Goal: Task Accomplishment & Management: Manage account settings

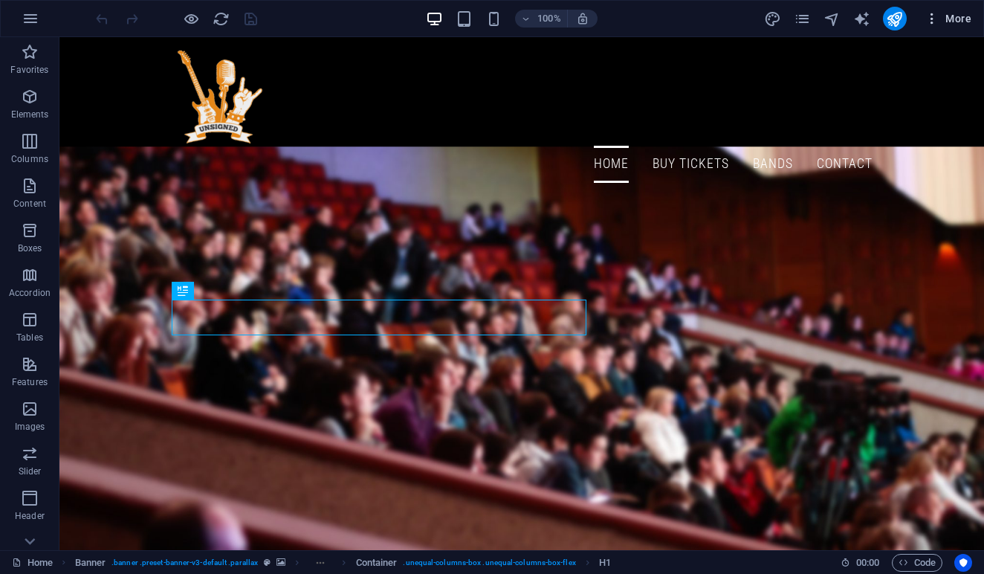
click at [970, 19] on span "More" at bounding box center [947, 18] width 47 height 15
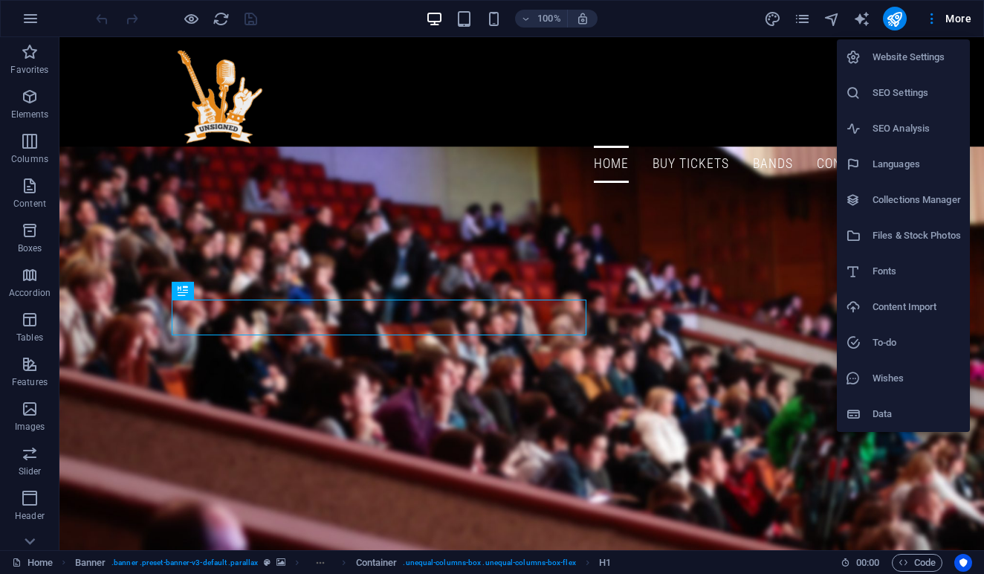
click at [888, 51] on h6 "Website Settings" at bounding box center [916, 57] width 88 height 18
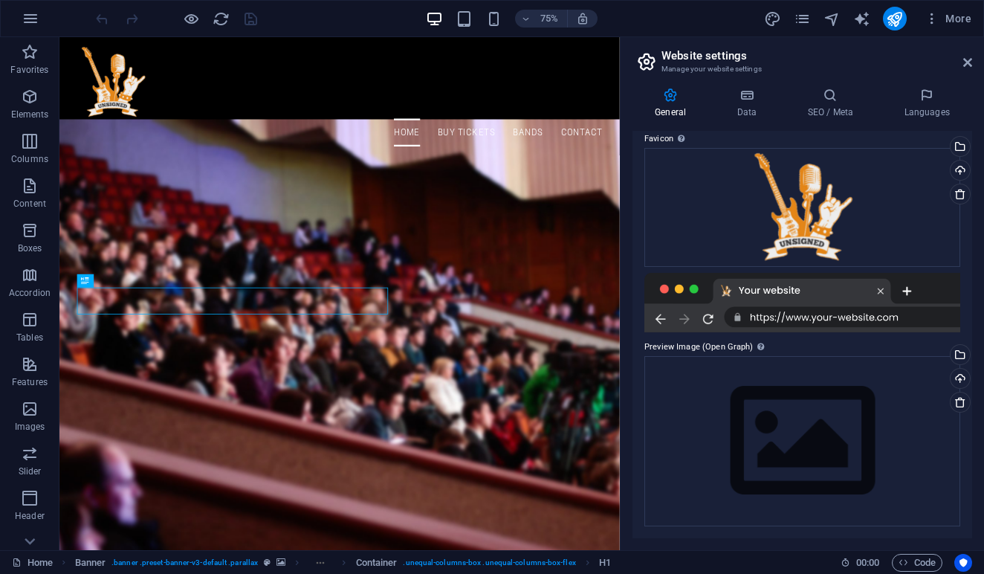
scroll to position [196, 0]
click at [844, 96] on icon at bounding box center [830, 95] width 91 height 15
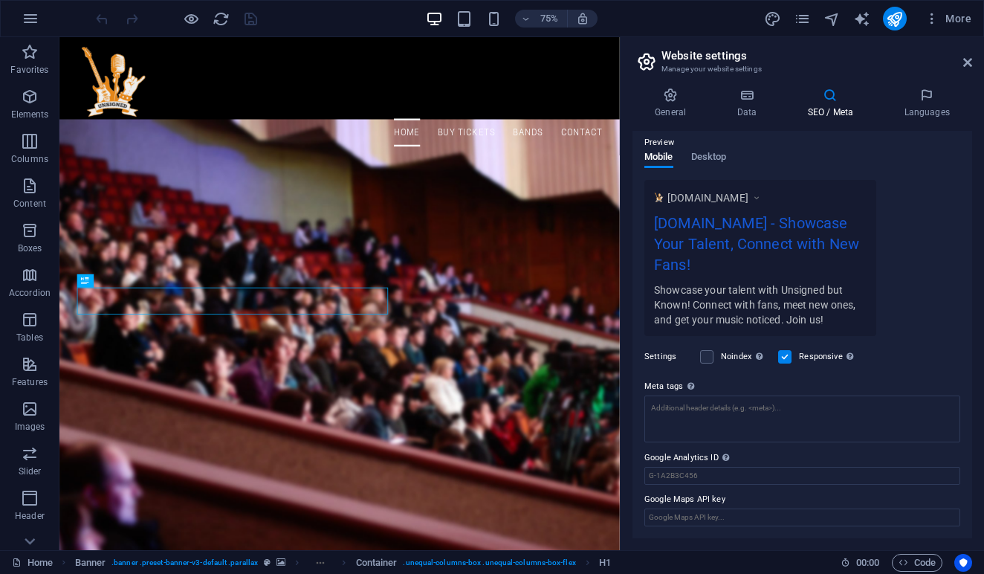
scroll to position [210, 0]
click at [719, 475] on input "Google Analytics ID Please only add the Google Analytics ID. We automatically i…" at bounding box center [802, 476] width 316 height 18
paste input "G-MR5HQFZJK4"
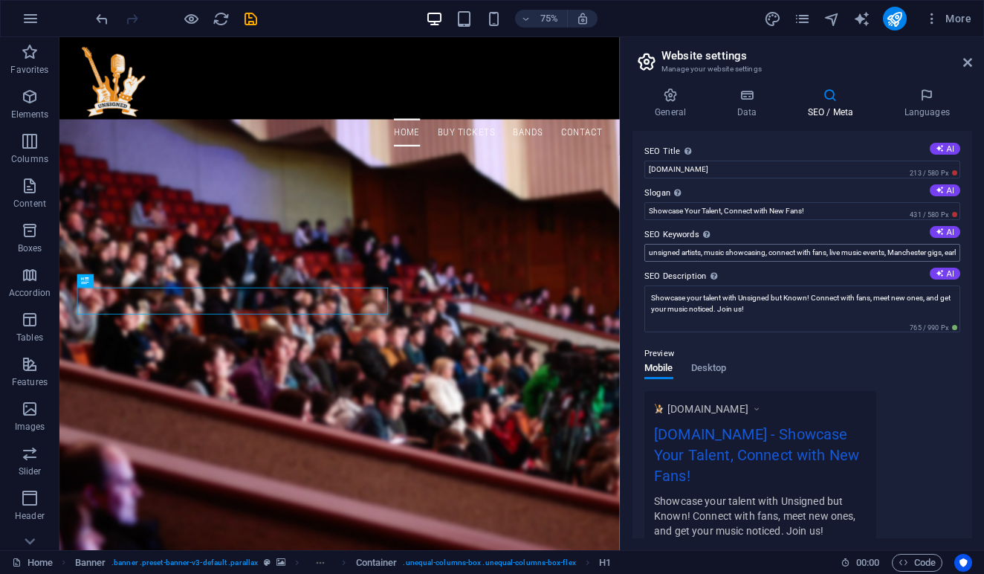
scroll to position [0, 0]
type input "G-MR5HQFZJK4"
click at [944, 193] on button "AI" at bounding box center [945, 190] width 30 height 12
type input "Showcase Your Talent, Connect Beyond Fans!"
click at [941, 276] on button "AI" at bounding box center [945, 273] width 30 height 12
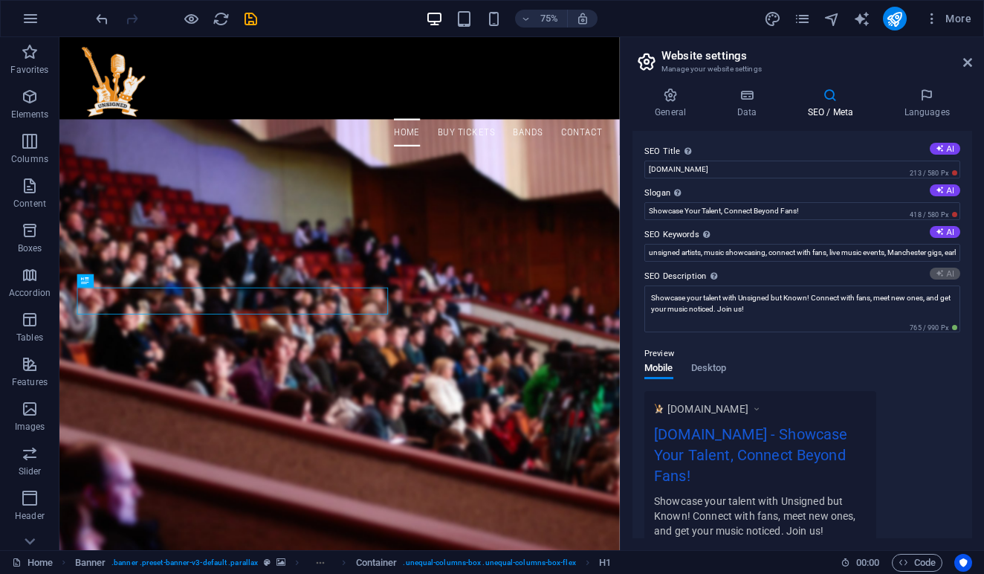
type textarea "Showcase your talent with Unsigned But Known! Connect with fans, discover event…"
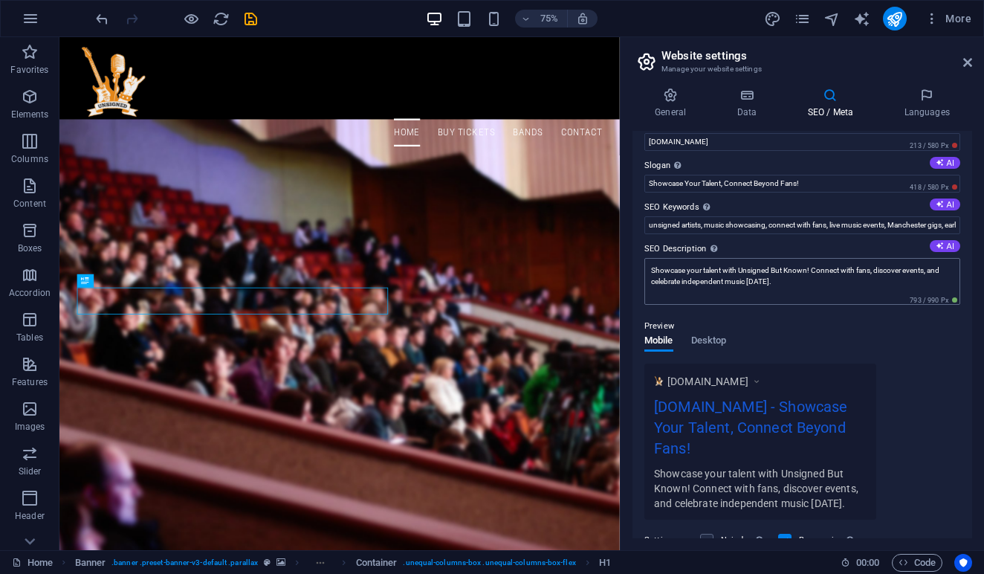
scroll to position [25, 0]
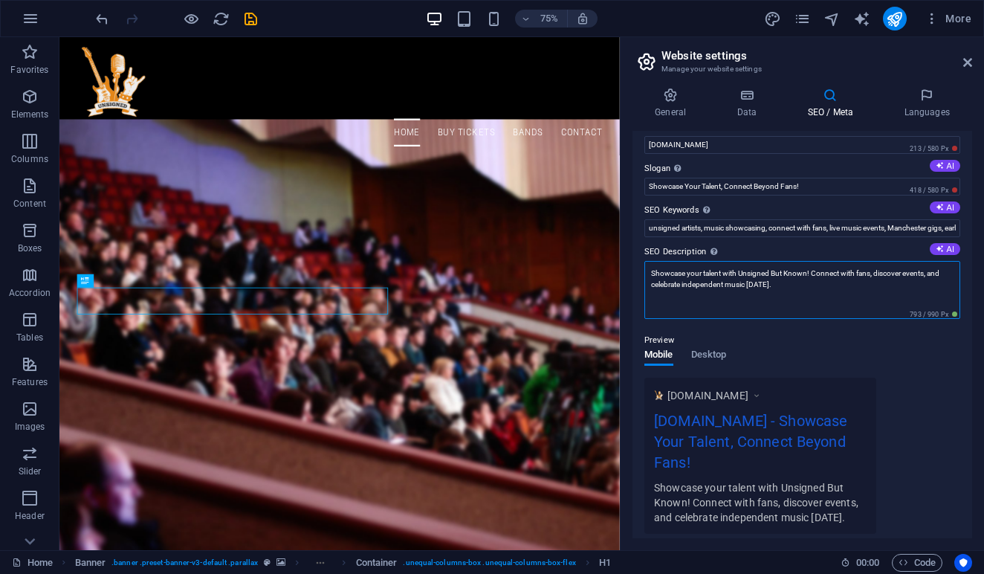
drag, startPoint x: 812, startPoint y: 273, endPoint x: 808, endPoint y: 282, distance: 9.3
click at [808, 282] on textarea "Showcase your talent with Unsigned But Known! Connect with fans, discover event…" at bounding box center [802, 290] width 316 height 58
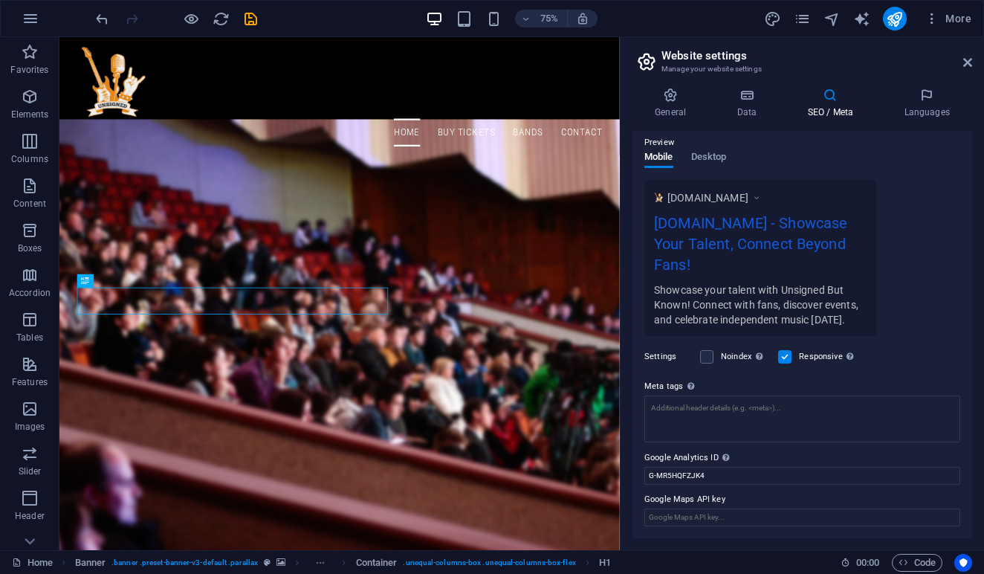
scroll to position [221, 0]
click at [260, 18] on div "75% More" at bounding box center [535, 19] width 884 height 24
click at [247, 18] on icon "save" at bounding box center [250, 18] width 17 height 17
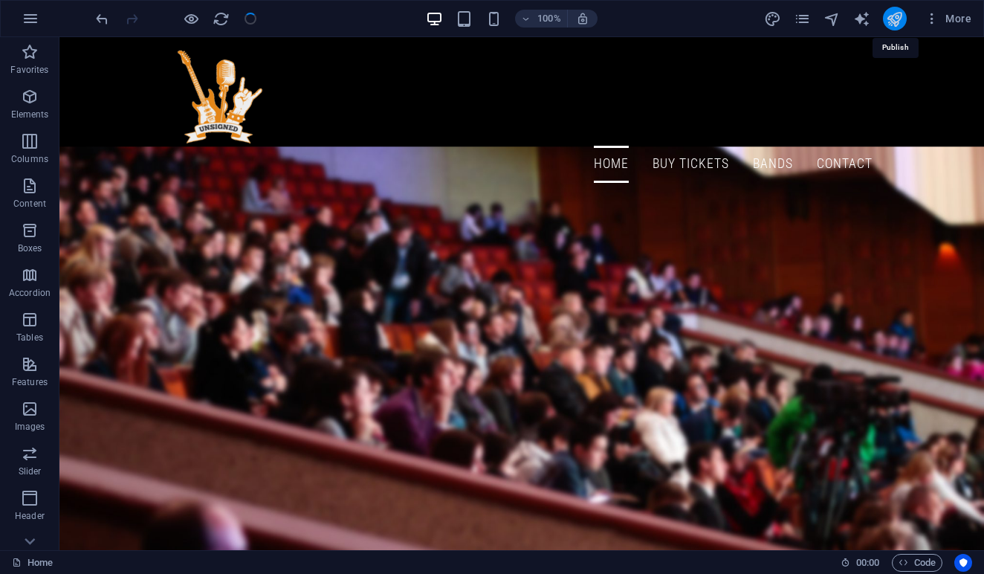
click at [901, 16] on icon "publish" at bounding box center [894, 18] width 17 height 17
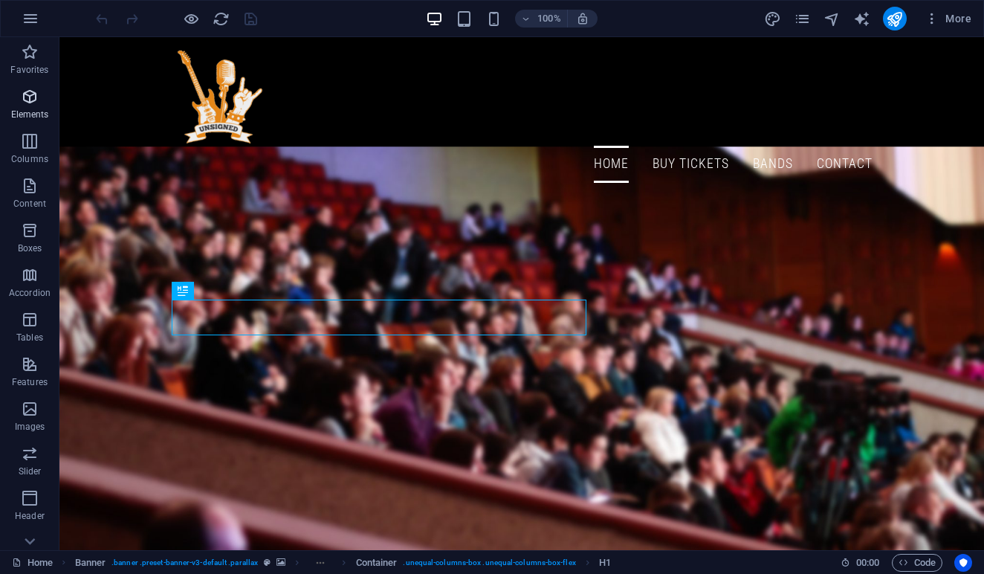
click at [33, 100] on icon "button" at bounding box center [30, 97] width 18 height 18
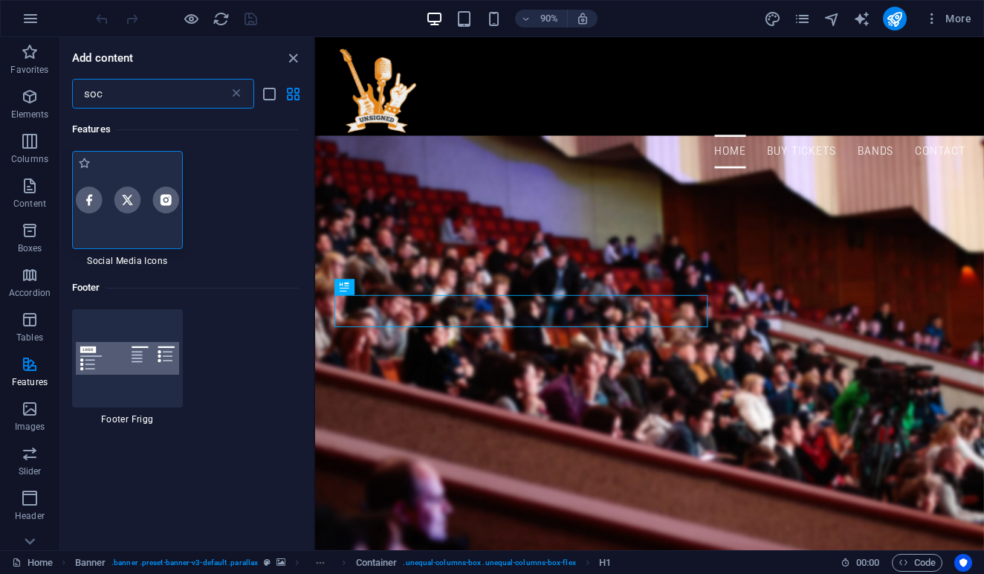
type input "soc"
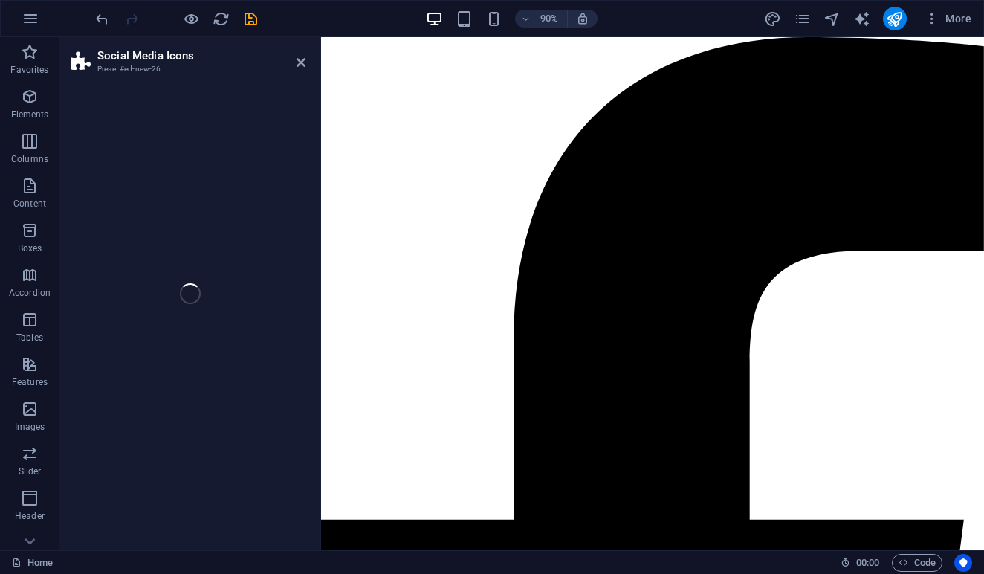
select select "rem"
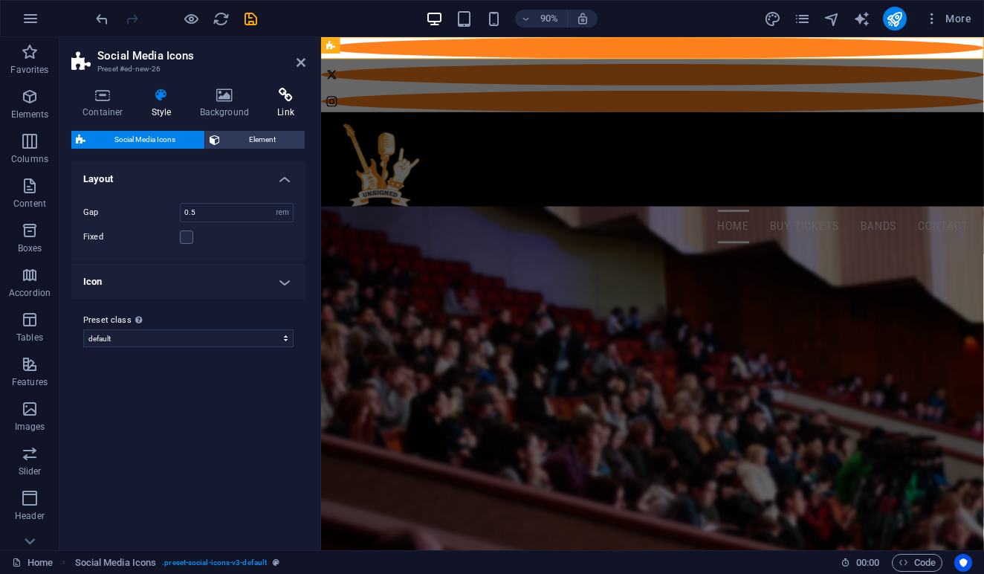
click at [294, 98] on icon at bounding box center [285, 95] width 39 height 15
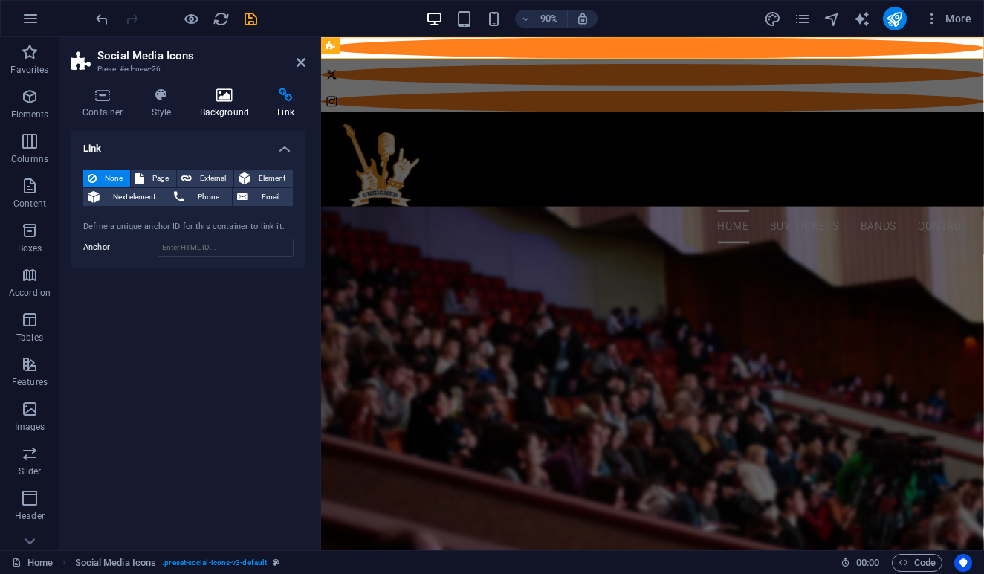
click at [218, 103] on h4 "Background" at bounding box center [228, 103] width 78 height 31
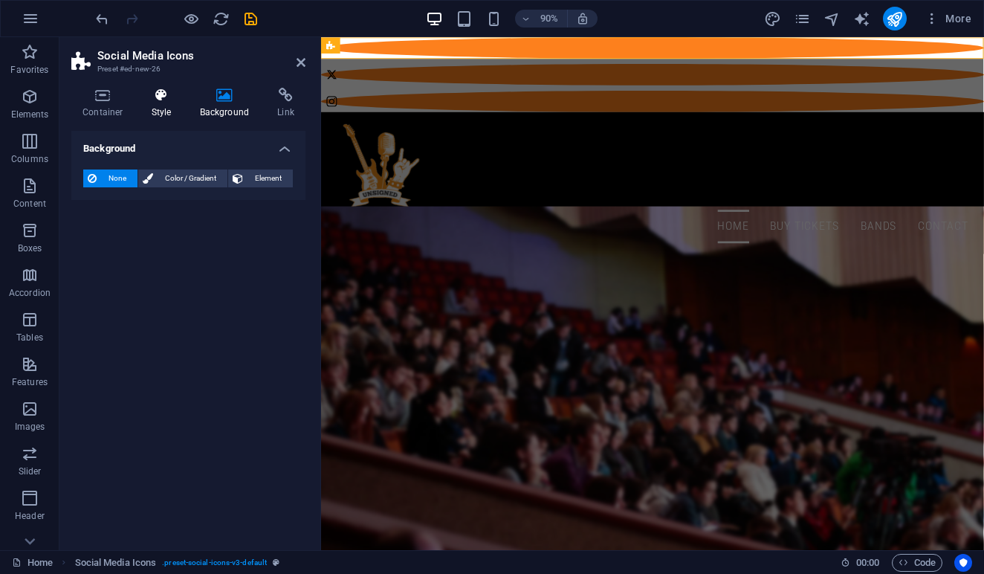
click at [157, 99] on icon at bounding box center [161, 95] width 42 height 15
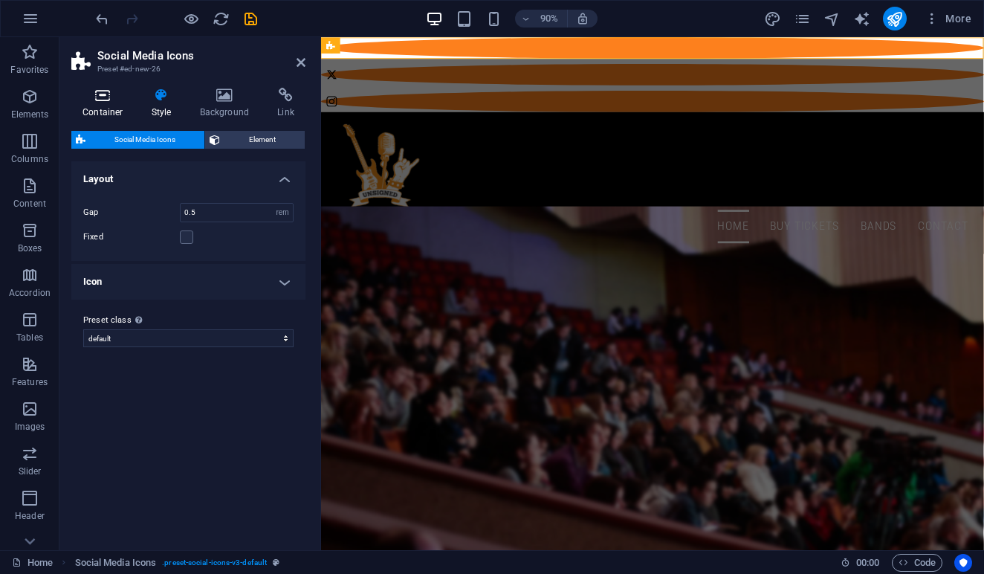
click at [123, 98] on icon at bounding box center [102, 95] width 63 height 15
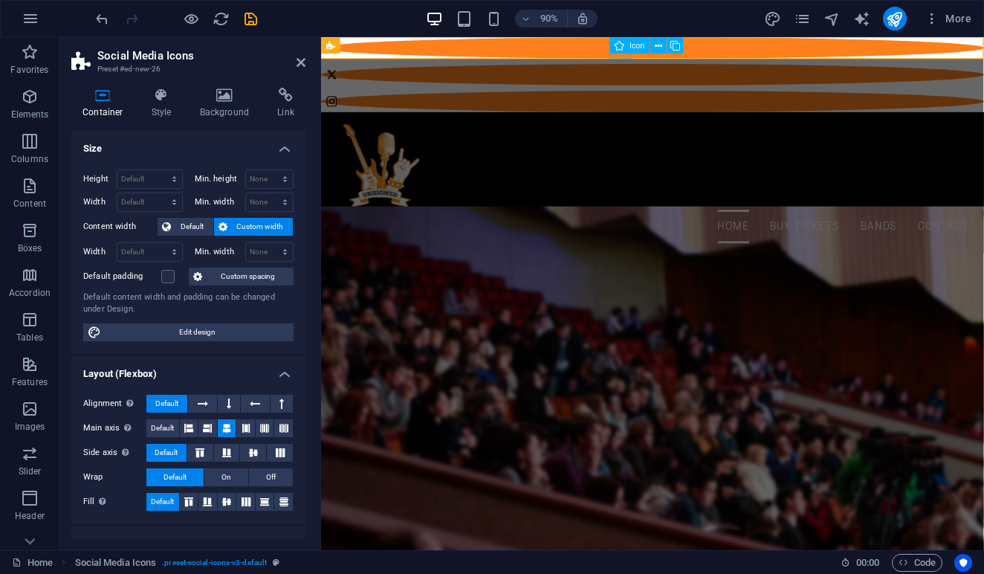
click at [661, 56] on figure at bounding box center [689, 49] width 736 height 24
select select "xMidYMid"
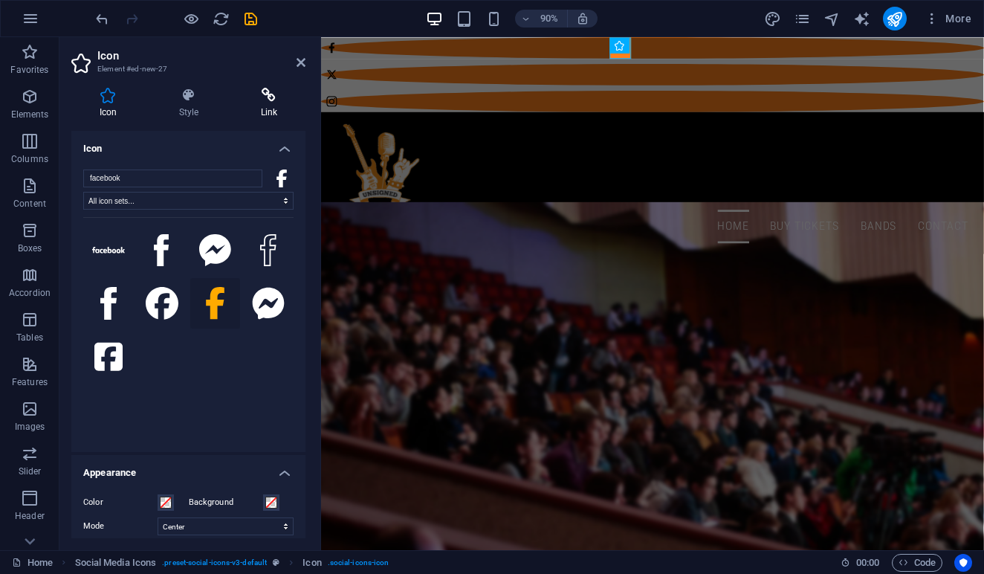
click at [265, 103] on h4 "Link" at bounding box center [269, 103] width 73 height 31
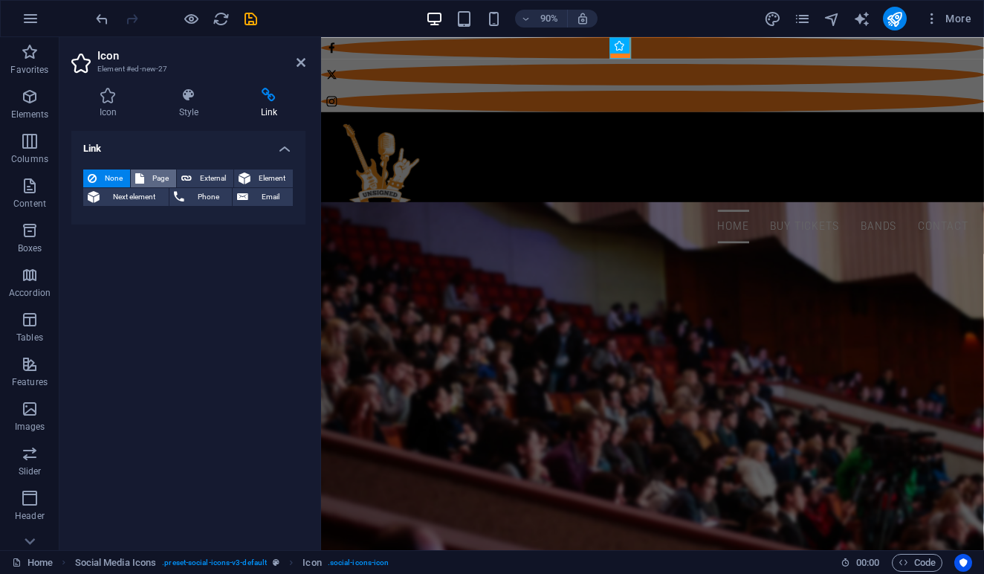
click at [163, 177] on span "Page" at bounding box center [160, 178] width 23 height 18
select select
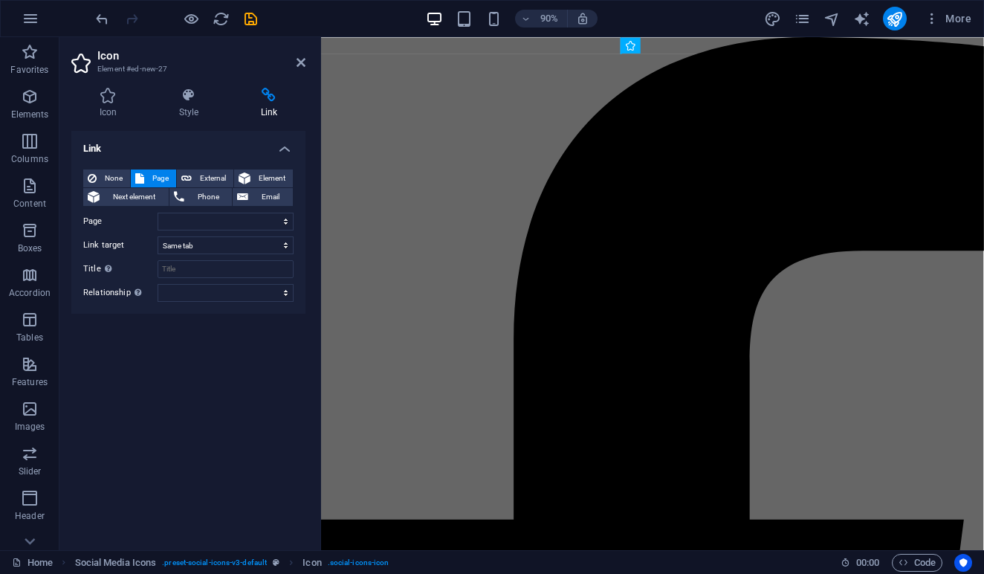
click at [143, 129] on div "Icon Style Link Icon facebook All icon sets... IcoFont Ionicons FontAwesome Bra…" at bounding box center [188, 313] width 234 height 450
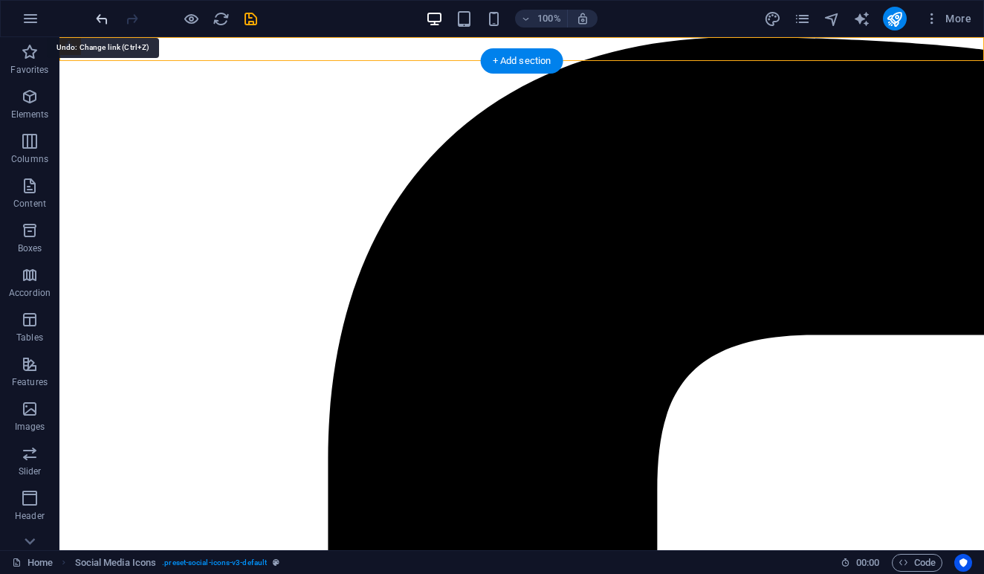
click at [106, 26] on icon "undo" at bounding box center [102, 18] width 17 height 17
click at [103, 19] on icon "undo" at bounding box center [102, 18] width 17 height 17
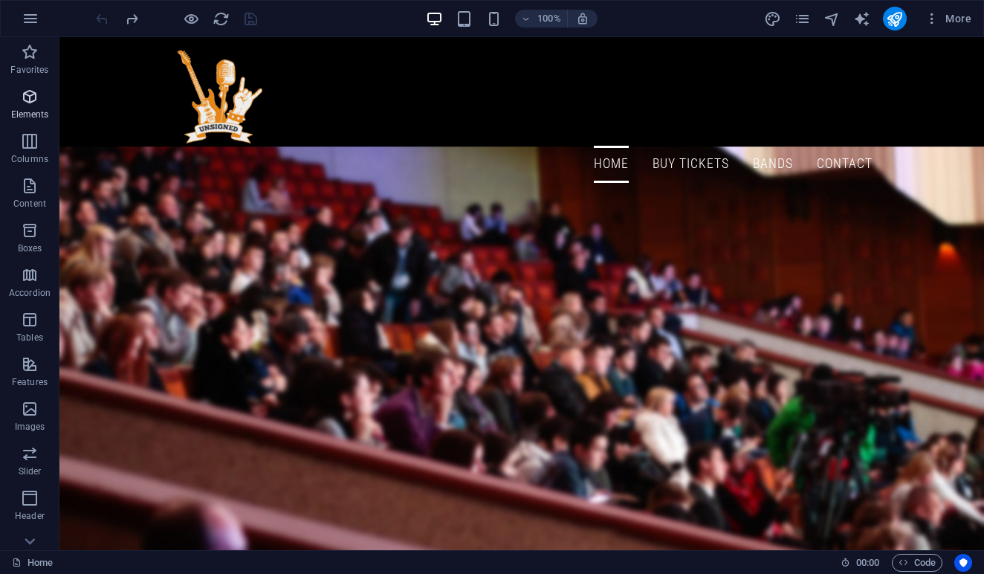
click at [25, 100] on icon "button" at bounding box center [30, 97] width 18 height 18
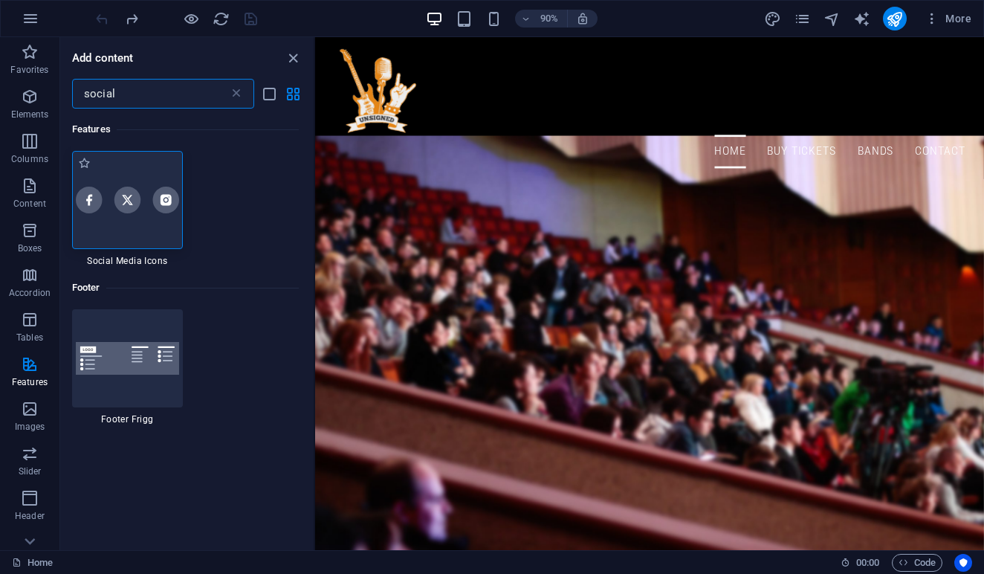
type input "social"
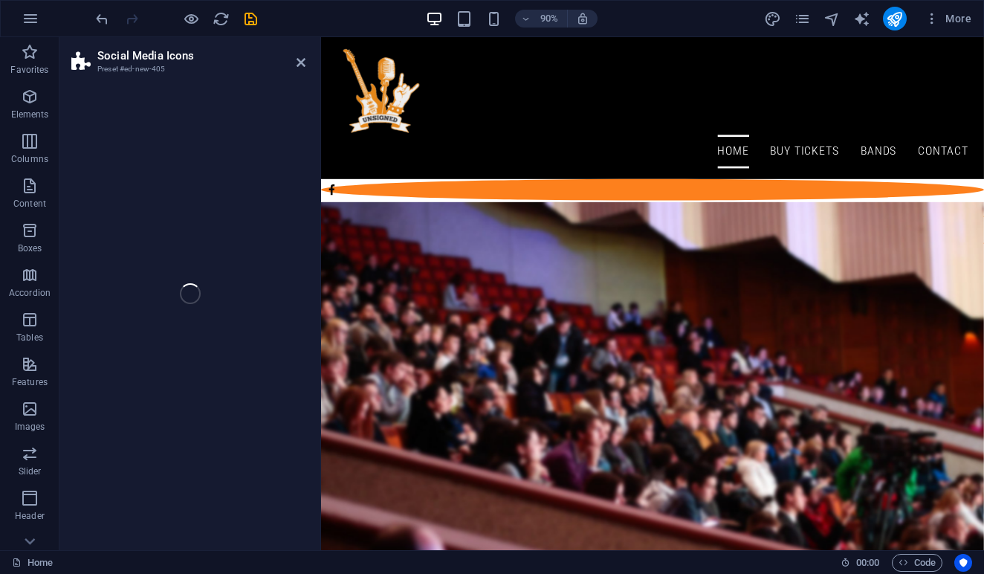
select select "rem"
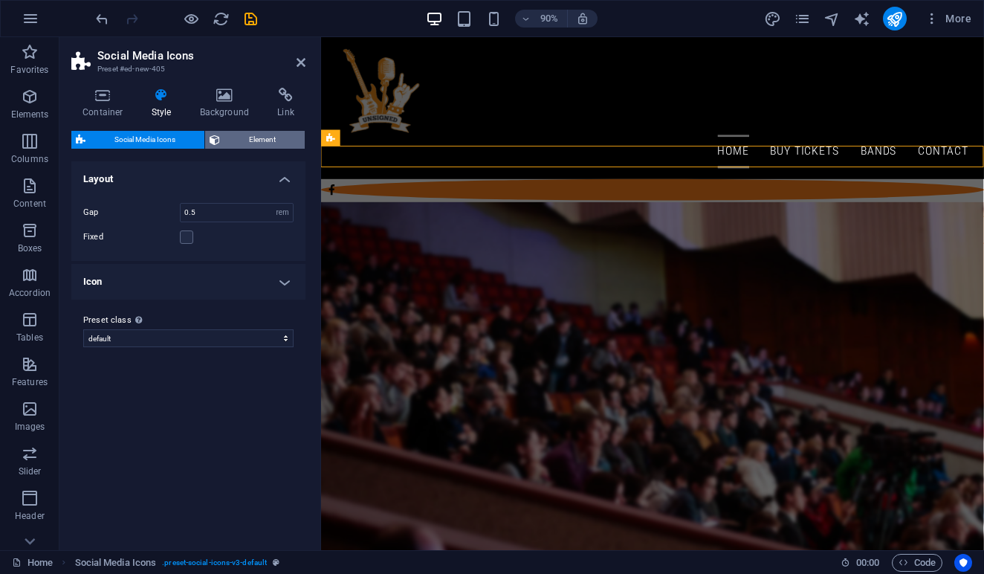
click at [230, 144] on span "Element" at bounding box center [262, 140] width 76 height 18
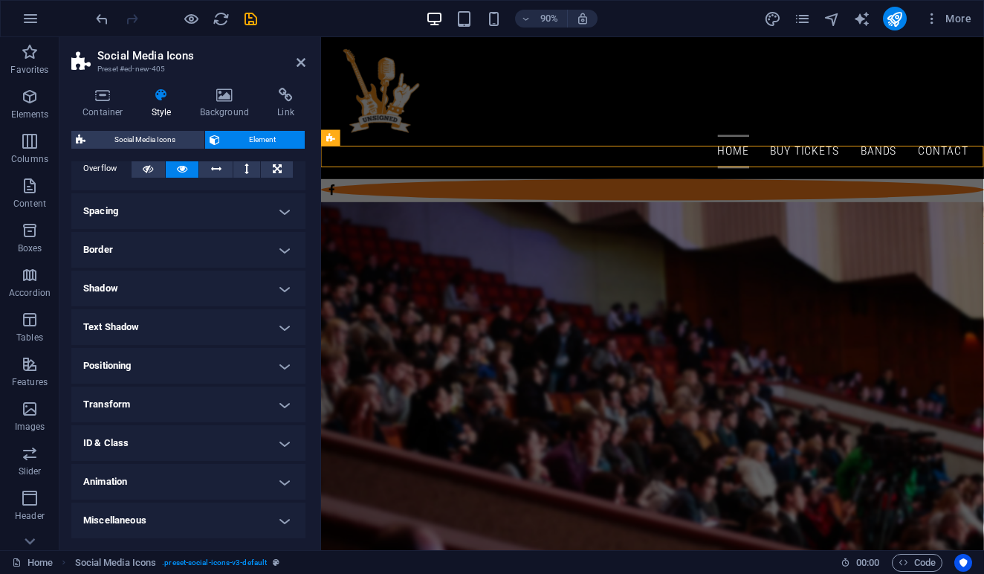
scroll to position [91, 0]
click at [970, 16] on span "More" at bounding box center [947, 18] width 47 height 15
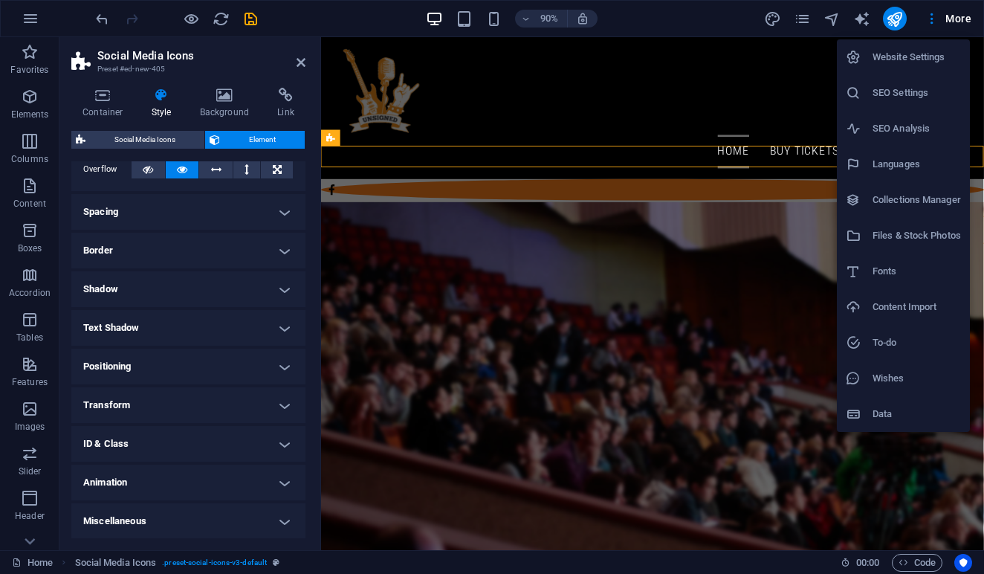
click at [898, 53] on h6 "Website Settings" at bounding box center [916, 57] width 88 height 18
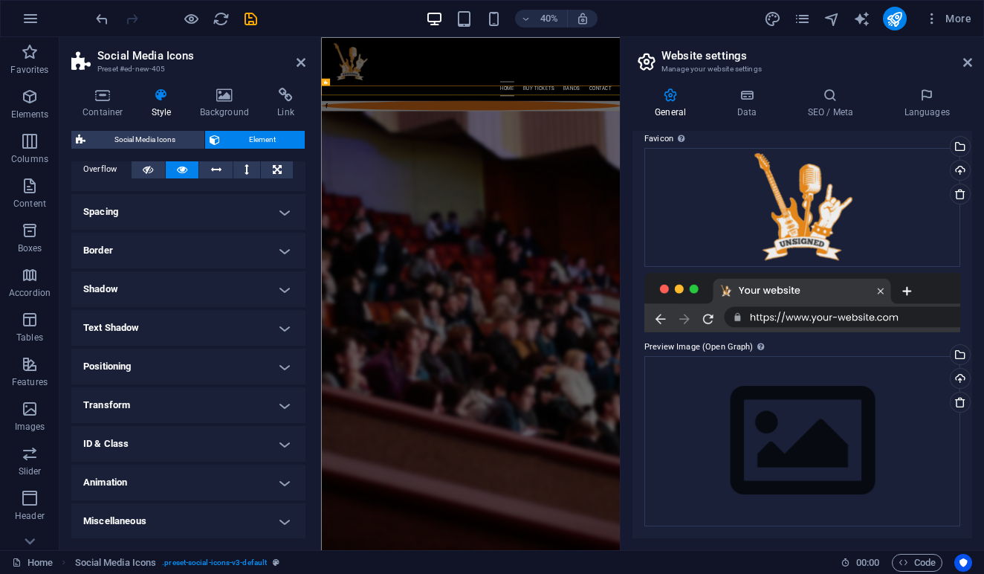
scroll to position [196, 0]
click at [733, 103] on h4 "Data" at bounding box center [749, 103] width 71 height 31
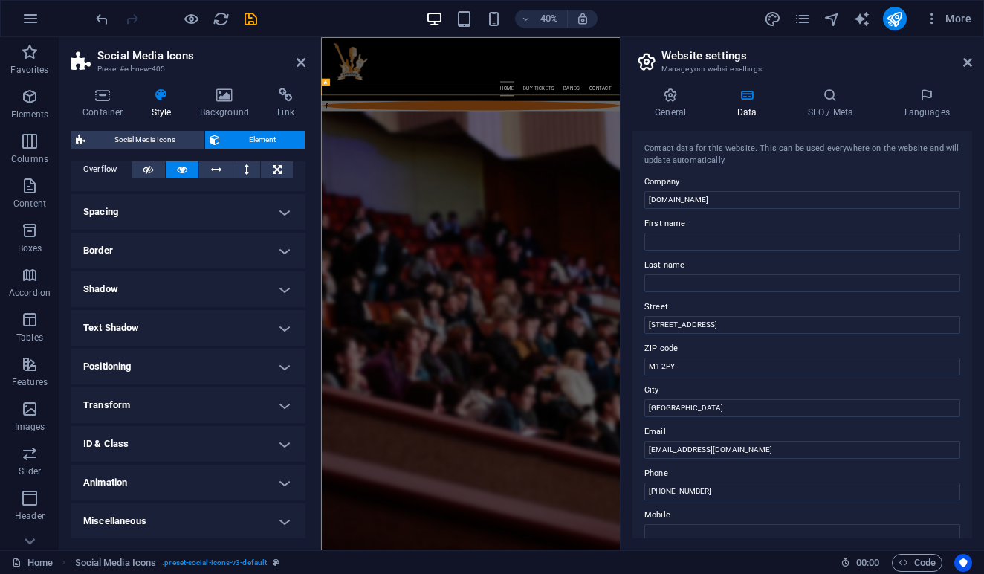
scroll to position [0, 0]
click at [818, 109] on h4 "SEO / Meta" at bounding box center [833, 103] width 97 height 31
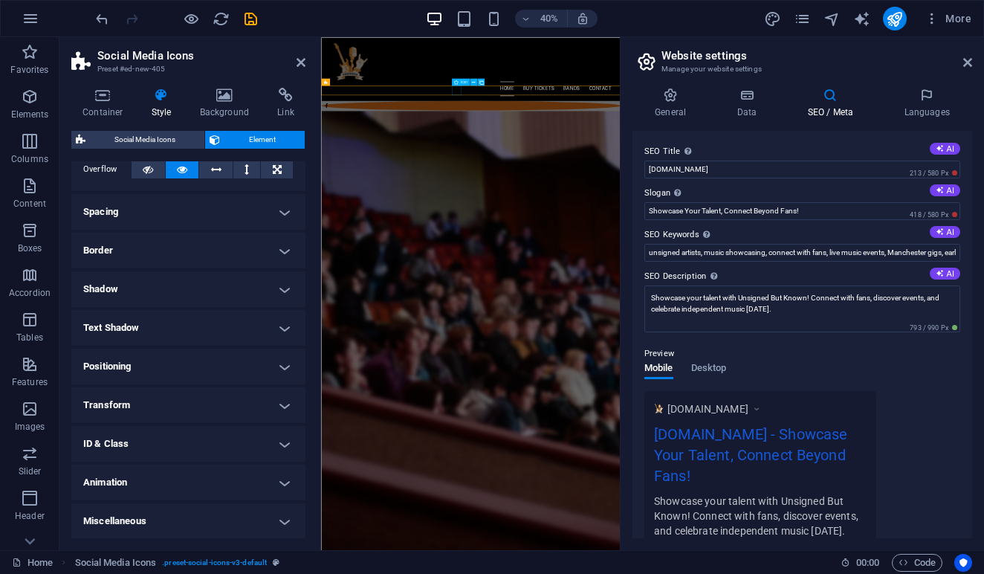
click at [667, 195] on figure at bounding box center [694, 207] width 747 height 24
select select "xMidYMid"
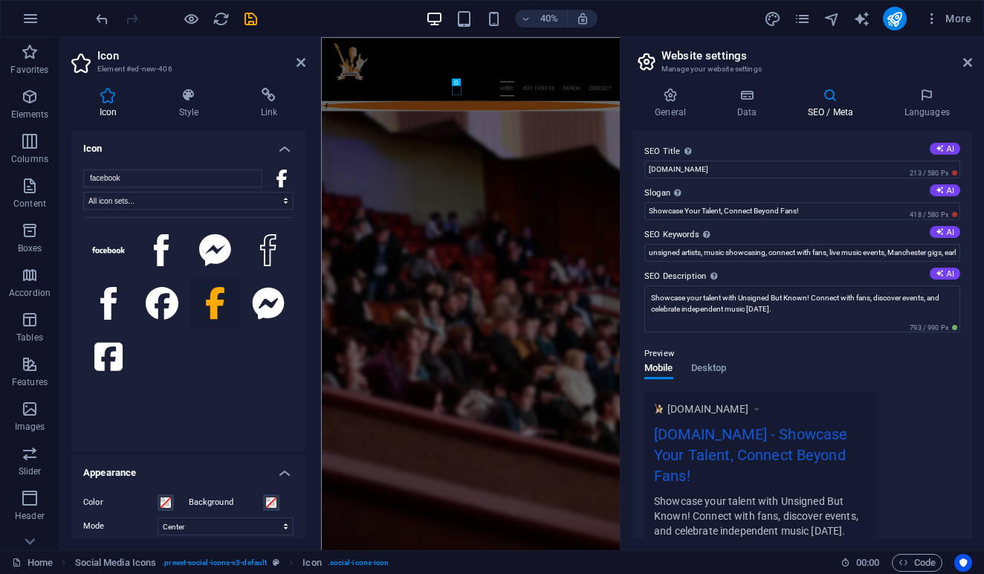
click at [280, 148] on h4 "Icon" at bounding box center [188, 144] width 234 height 27
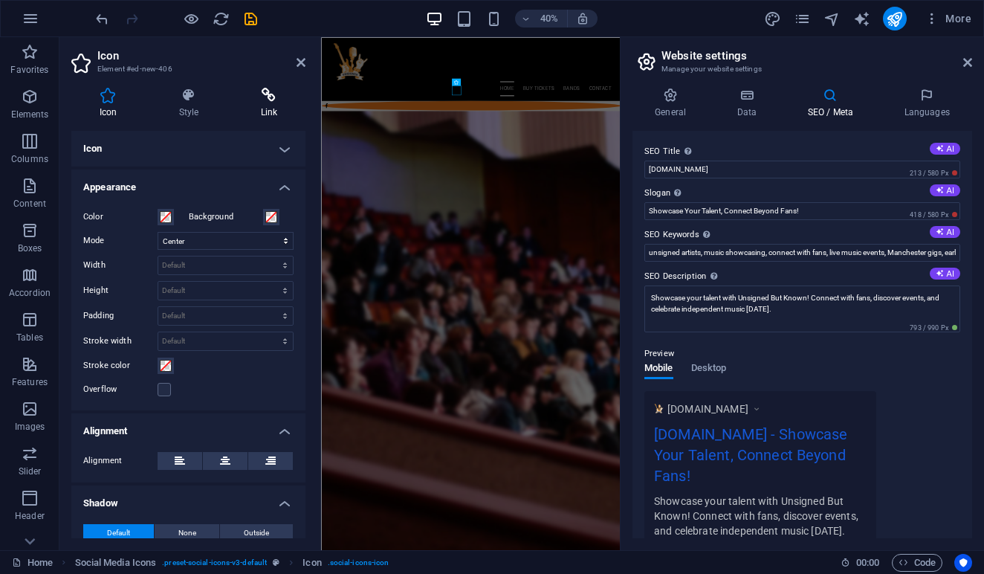
click at [275, 103] on h4 "Link" at bounding box center [269, 103] width 73 height 31
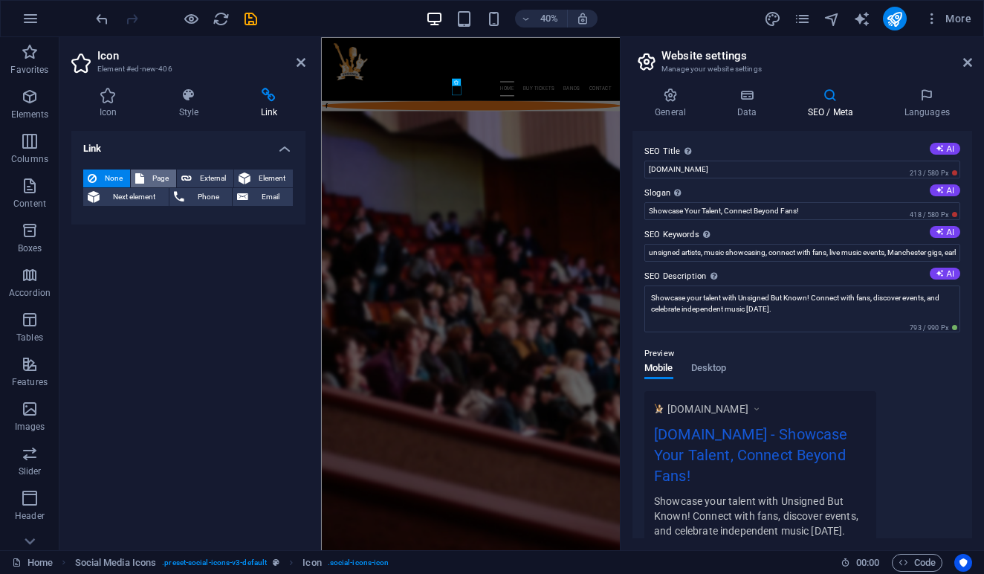
click at [149, 171] on span "Page" at bounding box center [160, 178] width 23 height 18
select select
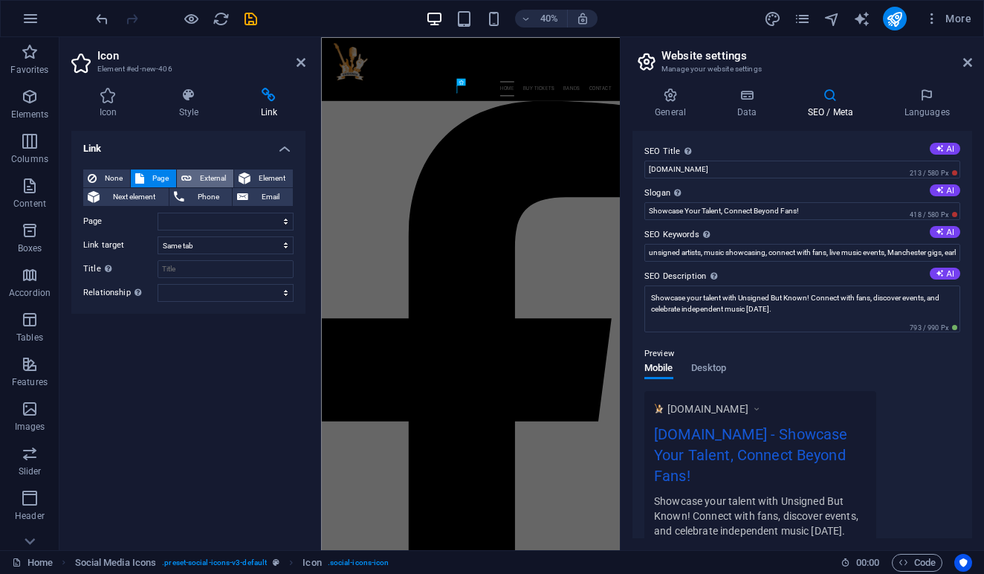
click at [202, 178] on span "External" at bounding box center [212, 178] width 33 height 18
select select "blank"
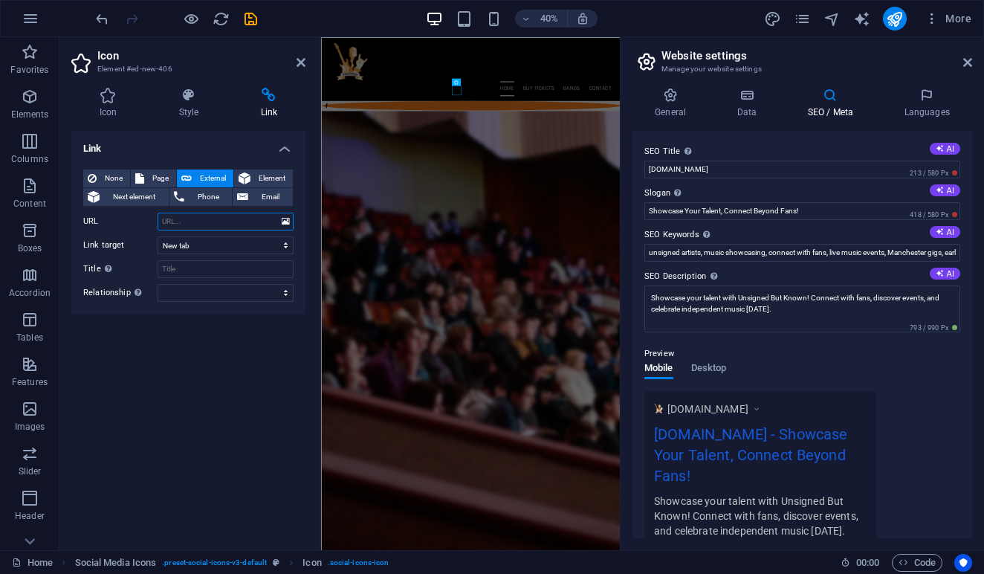
click at [210, 224] on input "URL" at bounding box center [226, 222] width 136 height 18
paste input "Live music event for unsigned bands, Connect with bands, discover events, and c…"
type input "Live music event for unsigned bands, Connect with bands, discover events, and c…"
click at [236, 222] on input "Live music event for unsigned bands, Connect with bands, discover events, and c…" at bounding box center [226, 222] width 136 height 18
click at [235, 222] on input "Live music event for unsigned bands, Connect with bands, discover events, and c…" at bounding box center [226, 222] width 136 height 18
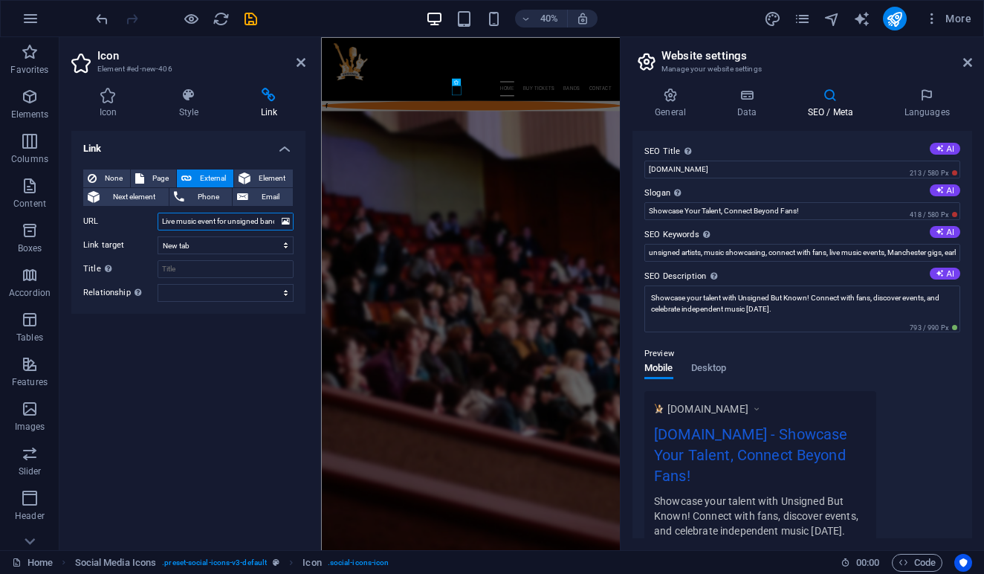
click at [235, 222] on input "Live music event for unsigned bands, Connect with bands, discover events, and c…" at bounding box center [226, 222] width 136 height 18
paste input "[URL][DOMAIN_NAME]"
type input "[URL][DOMAIN_NAME]"
click at [184, 265] on input "Title Additional link description, should not be the same as the link text. The…" at bounding box center [226, 269] width 136 height 18
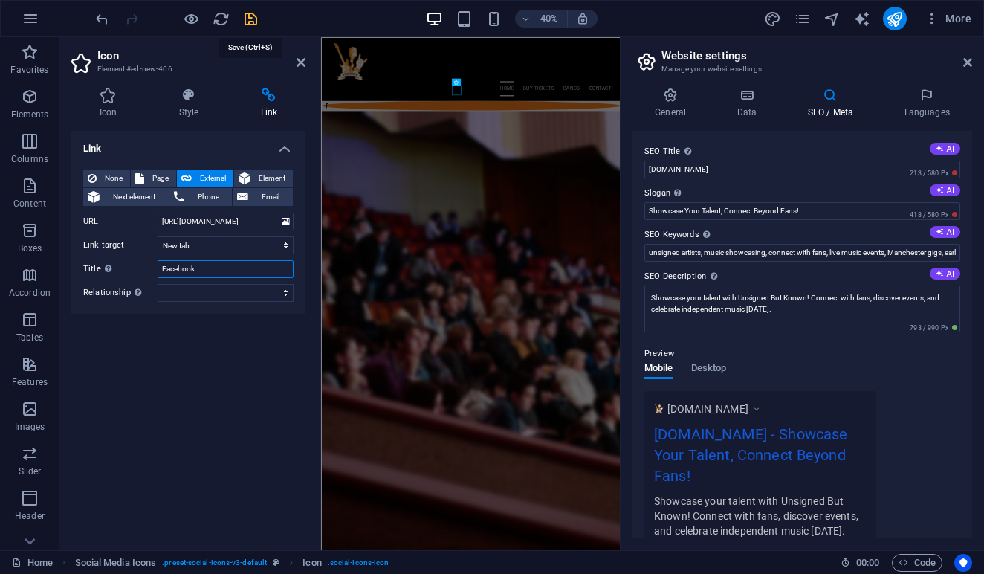
type input "Facebook"
click at [18, 223] on icon "save" at bounding box center [12, 229] width 12 height 12
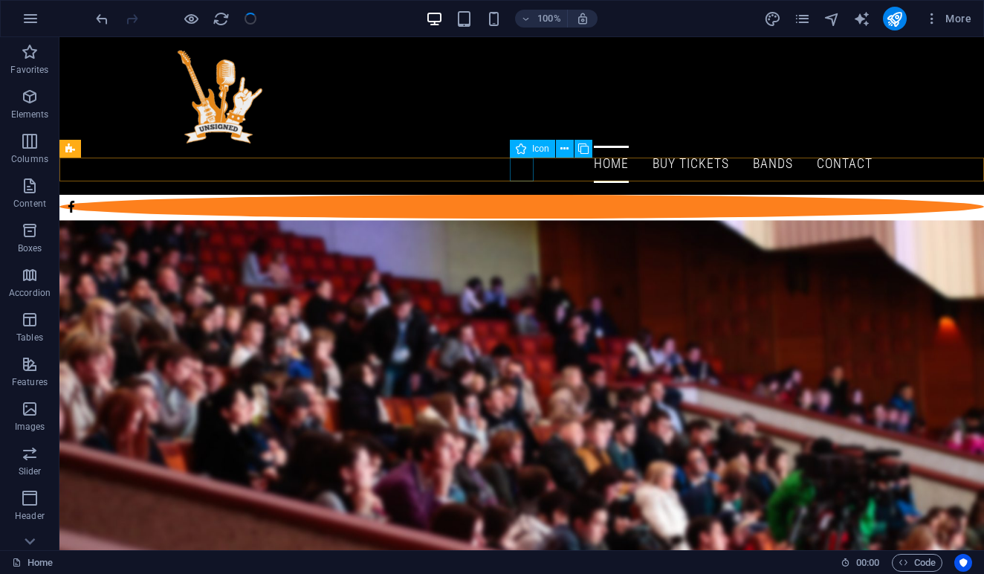
click at [522, 224] on figure at bounding box center [521, 236] width 924 height 24
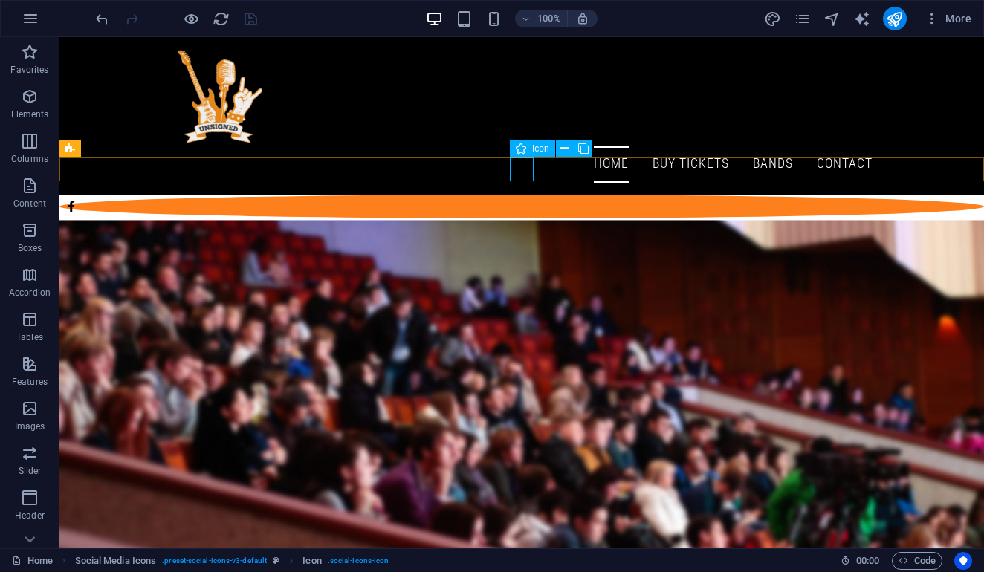
click at [524, 224] on figure at bounding box center [521, 236] width 924 height 24
drag, startPoint x: 524, startPoint y: 170, endPoint x: 285, endPoint y: 185, distance: 239.7
click at [524, 224] on figure at bounding box center [521, 236] width 924 height 24
select select "xMidYMid"
select select "px"
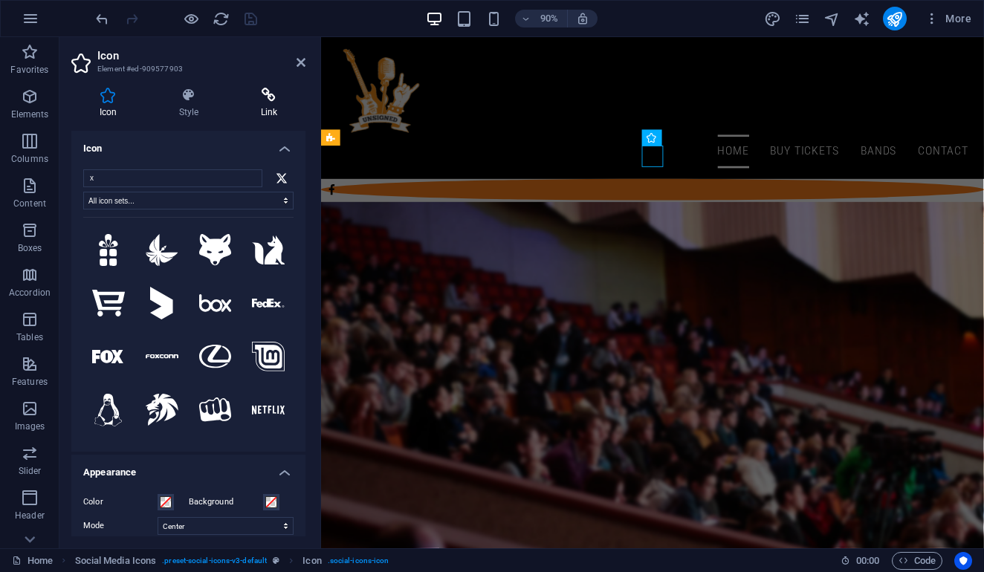
click at [275, 94] on icon at bounding box center [269, 95] width 73 height 15
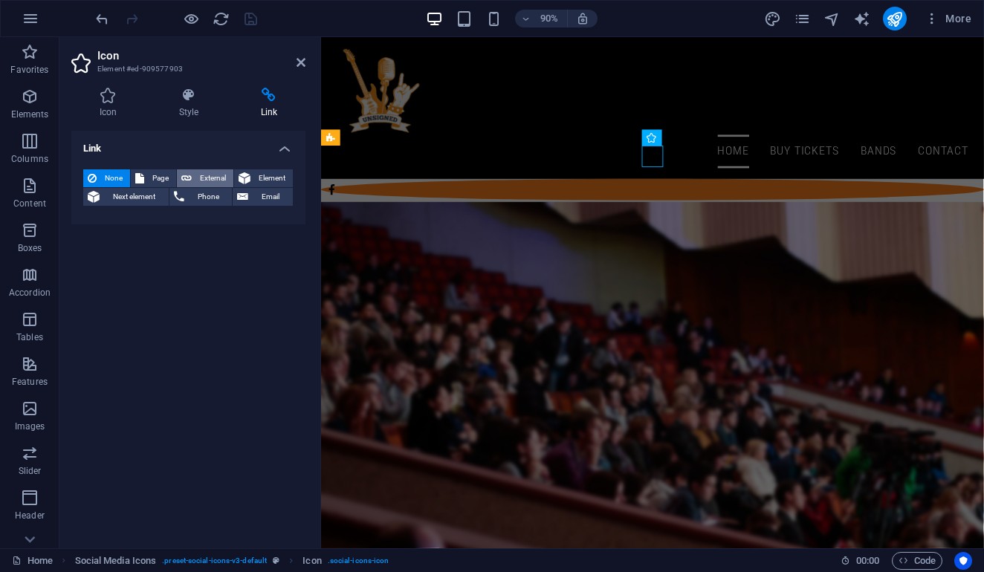
click at [218, 175] on span "External" at bounding box center [212, 178] width 33 height 18
select select "blank"
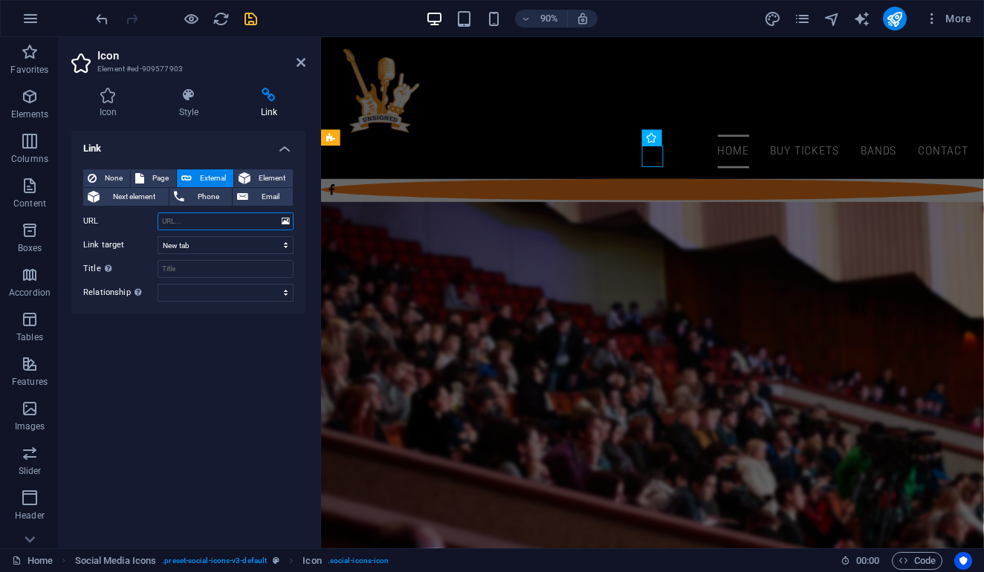
paste input "[URL][DOMAIN_NAME]"
type input "[URL][DOMAIN_NAME]"
click at [206, 266] on input "Title Additional link description, should not be the same as the link text. The…" at bounding box center [226, 269] width 136 height 18
type input "[DOMAIN_NAME]"
click at [252, 21] on icon "save" at bounding box center [250, 18] width 17 height 17
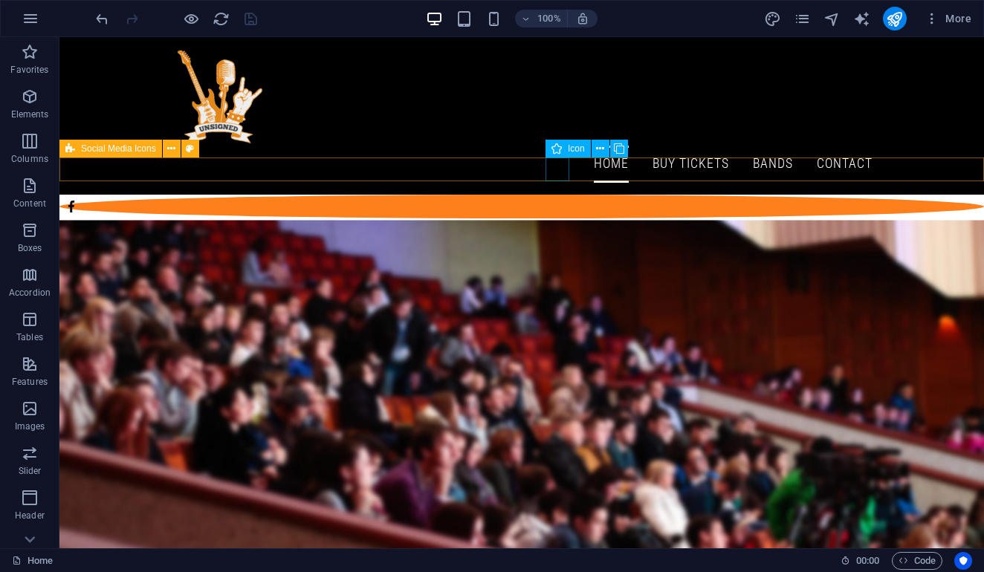
click at [547, 254] on figure at bounding box center [521, 266] width 924 height 24
click at [563, 254] on figure at bounding box center [521, 266] width 924 height 24
click at [562, 254] on figure at bounding box center [521, 266] width 924 height 24
select select "xMidYMid"
select select "px"
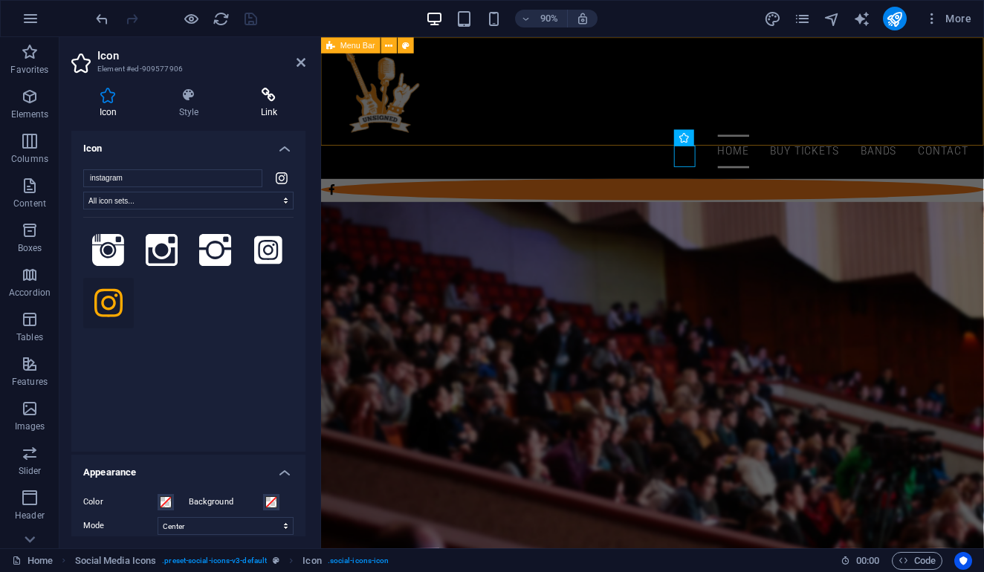
drag, startPoint x: 276, startPoint y: 99, endPoint x: 285, endPoint y: 107, distance: 12.1
click at [276, 99] on icon at bounding box center [269, 95] width 73 height 15
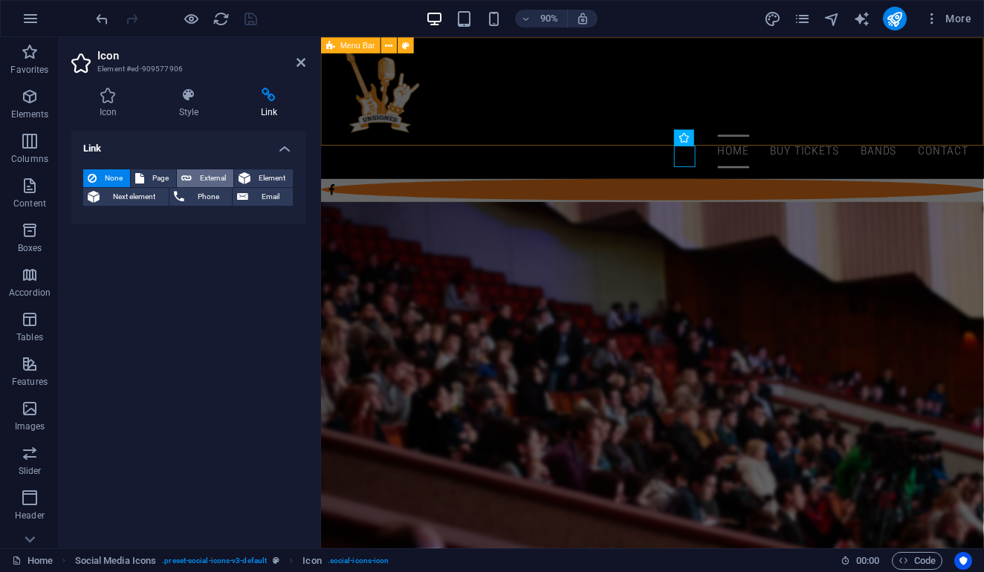
click at [198, 175] on span "External" at bounding box center [212, 178] width 33 height 18
select select "blank"
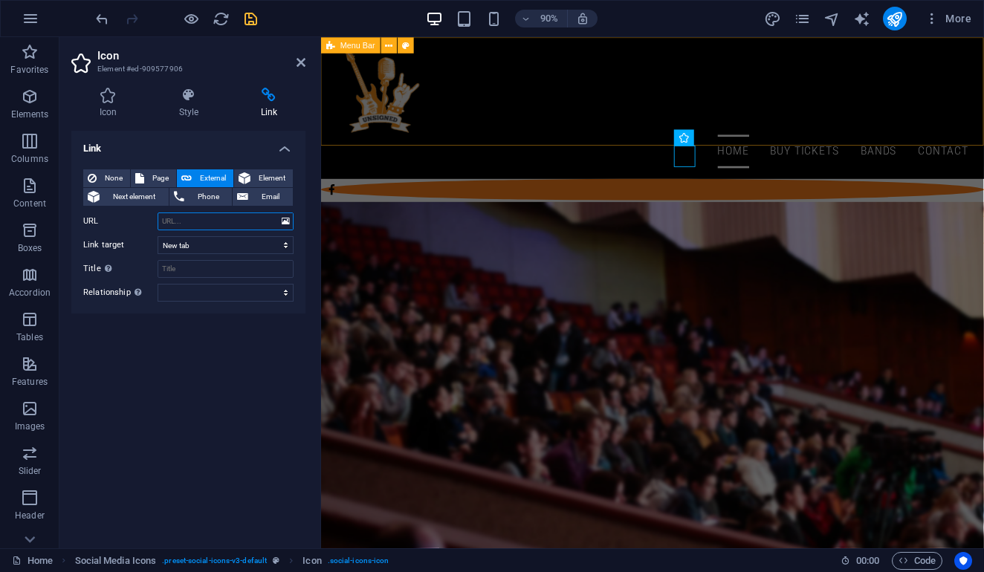
paste input "[URL][DOMAIN_NAME]"
type input "[URL][DOMAIN_NAME]"
click at [212, 264] on input "Title Additional link description, should not be the same as the link text. The…" at bounding box center [226, 269] width 136 height 18
type input "Instagram"
click at [251, 18] on icon "save" at bounding box center [250, 18] width 17 height 17
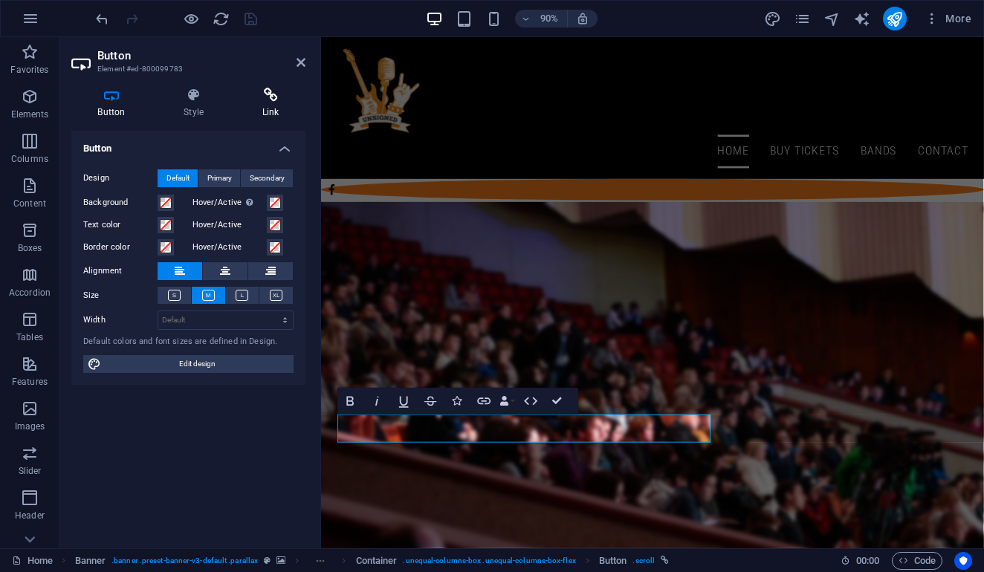
click at [277, 94] on icon at bounding box center [271, 95] width 70 height 15
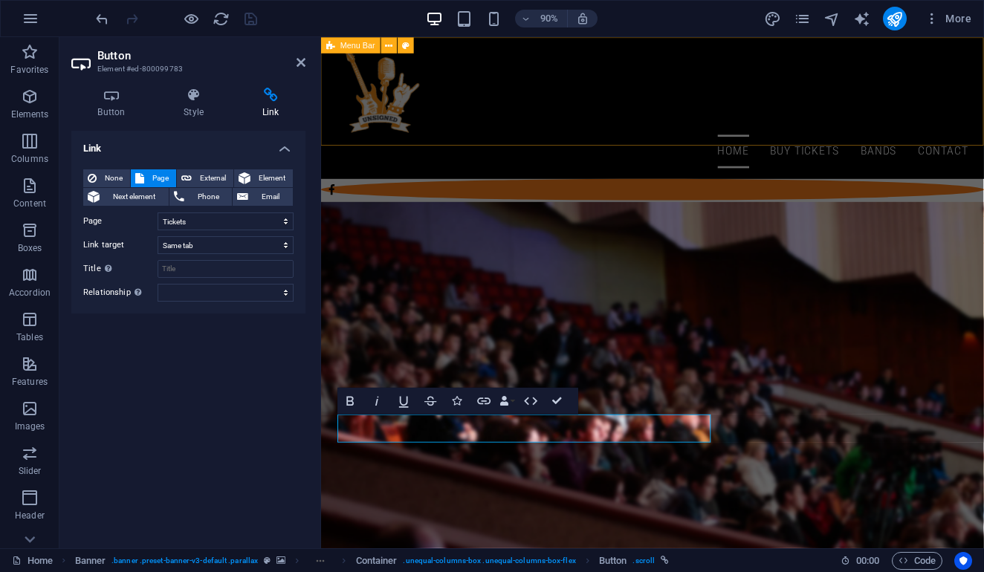
click at [702, 127] on div "Home Buy Tickets Bands Contact" at bounding box center [689, 116] width 736 height 158
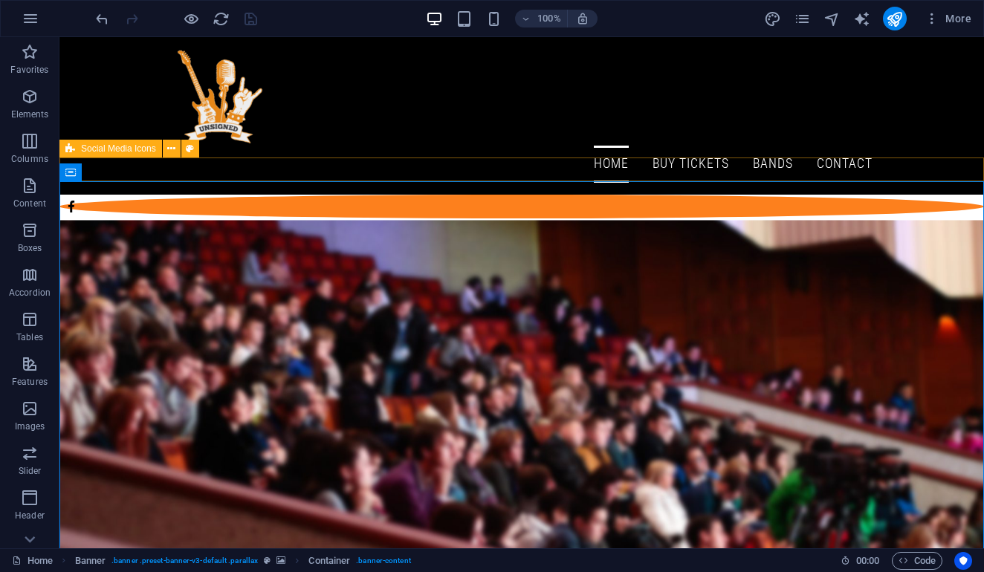
click at [623, 195] on div at bounding box center [521, 236] width 924 height 83
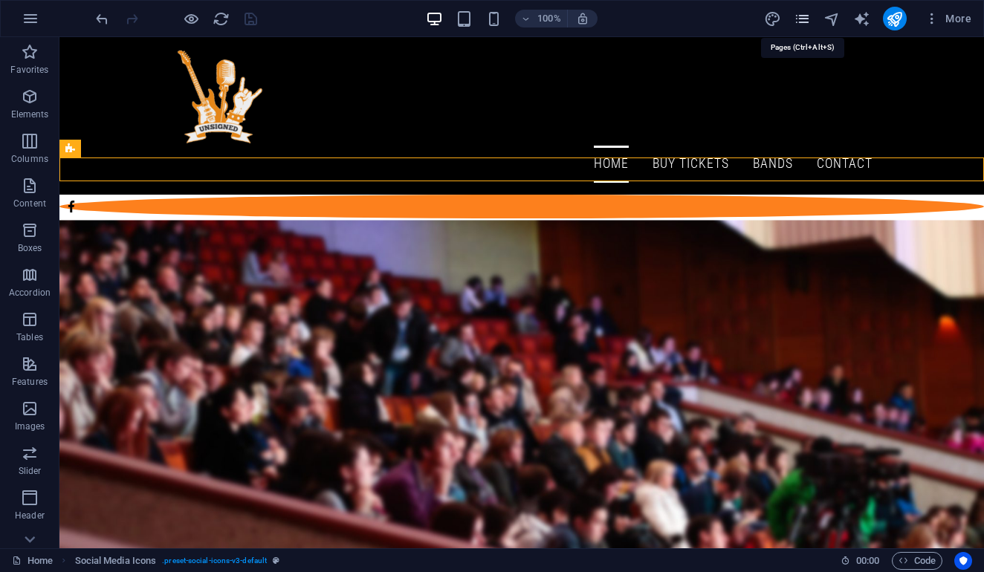
click at [808, 24] on icon "pages" at bounding box center [802, 18] width 17 height 17
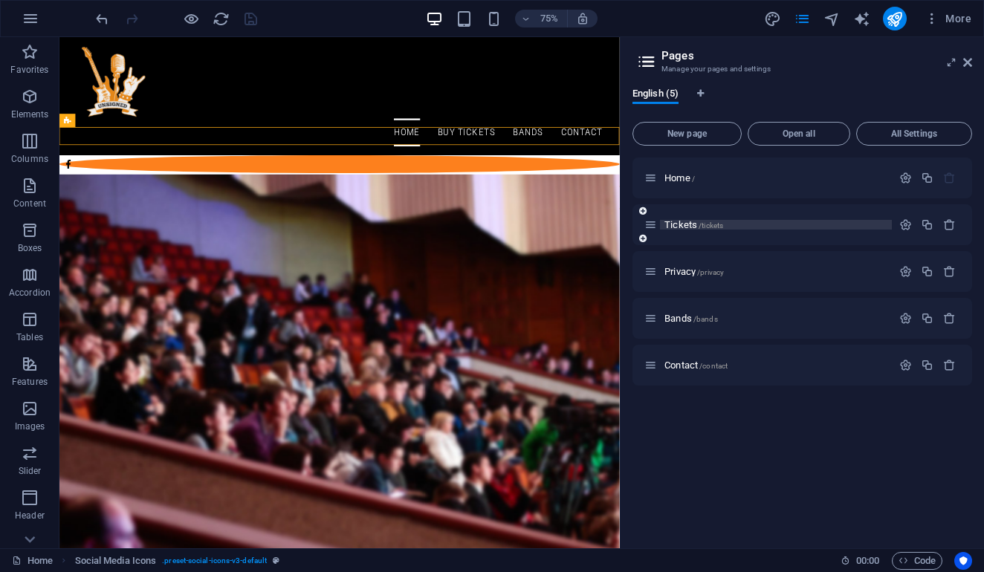
click at [734, 227] on p "Tickets /tickets" at bounding box center [775, 225] width 223 height 10
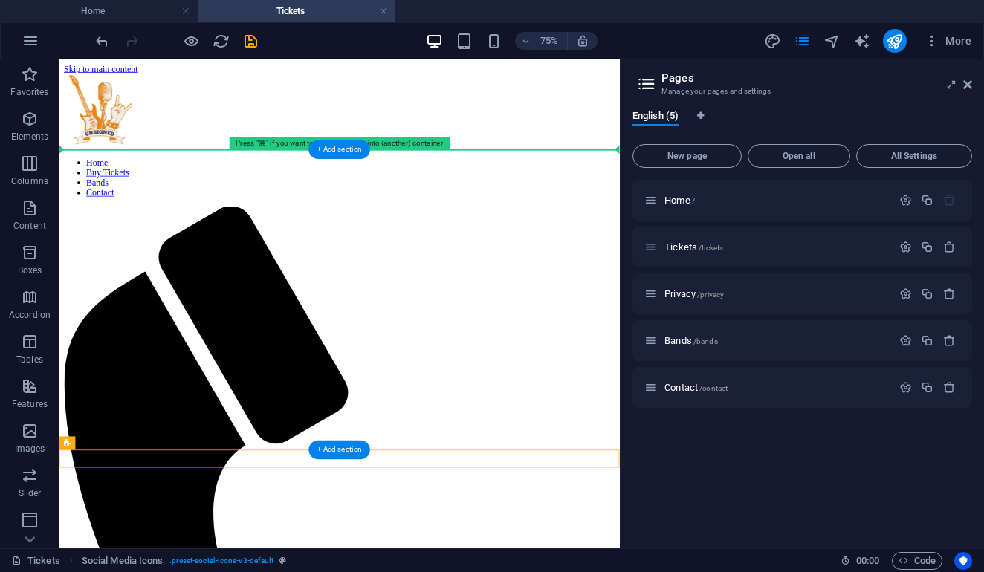
drag, startPoint x: 540, startPoint y: 583, endPoint x: 537, endPoint y: 204, distance: 379.0
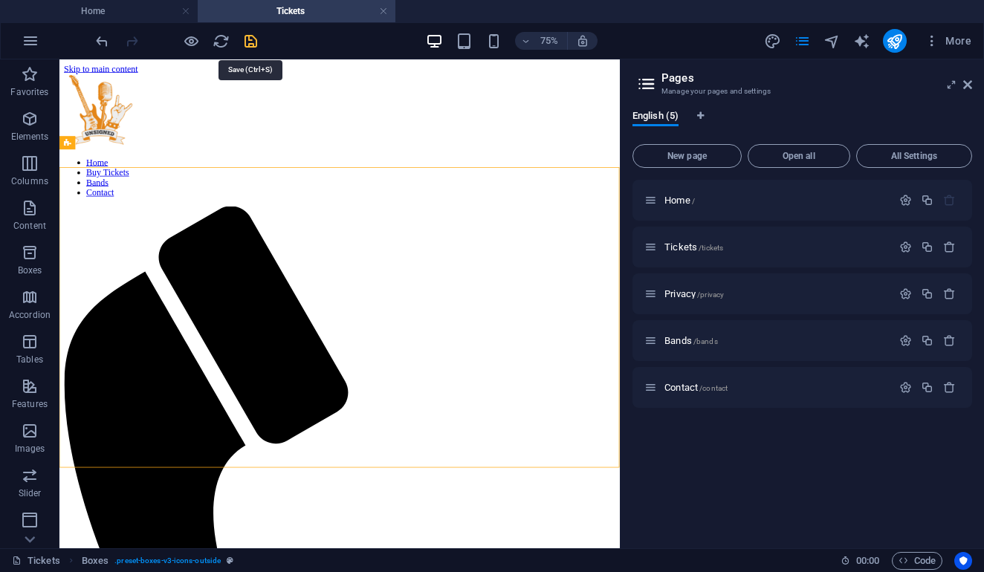
click at [250, 45] on icon "save" at bounding box center [250, 41] width 17 height 17
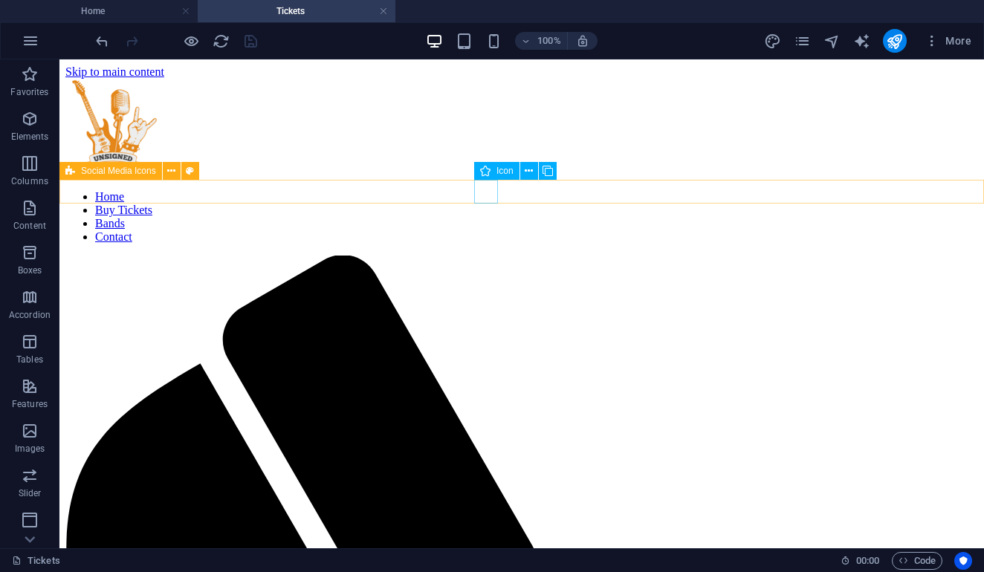
select select "xMidYMid"
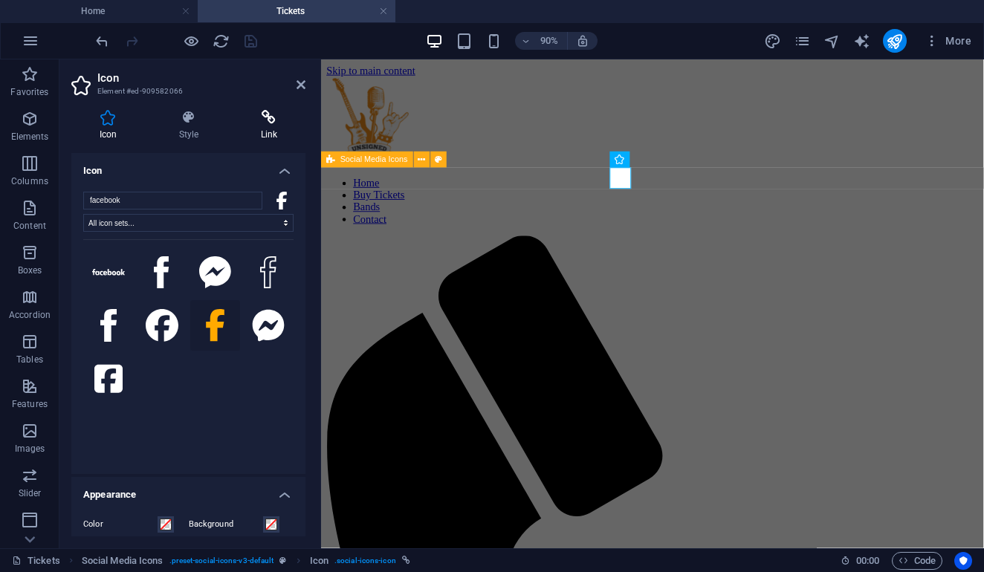
click at [282, 132] on h4 "Link" at bounding box center [269, 125] width 73 height 31
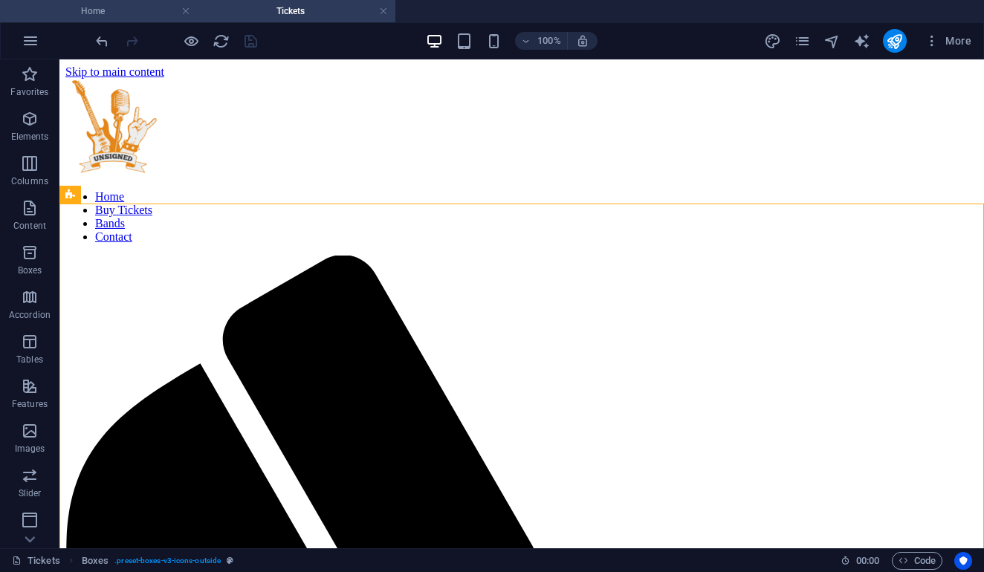
click at [144, 14] on h4 "Home" at bounding box center [99, 11] width 198 height 16
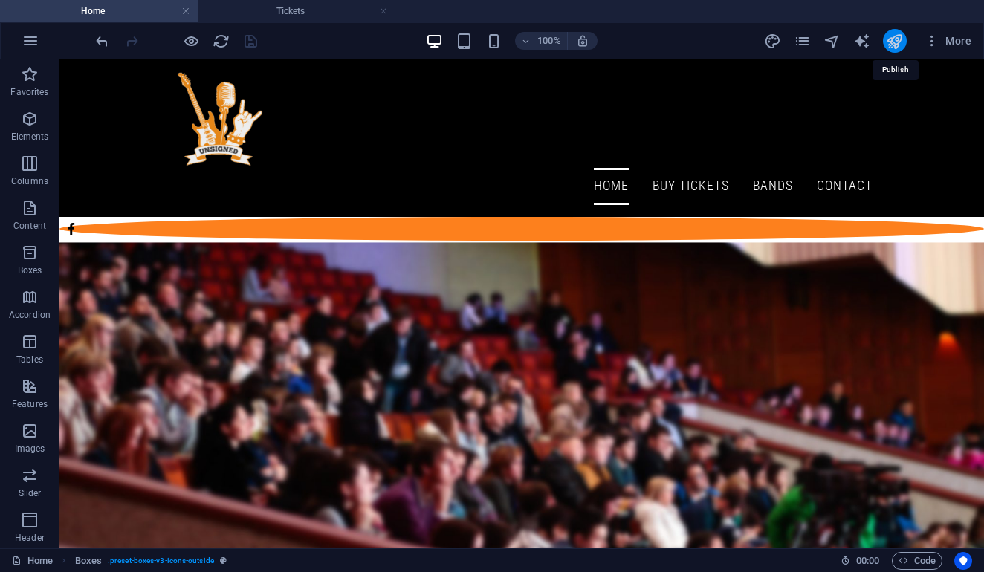
click at [889, 38] on icon "publish" at bounding box center [894, 41] width 17 height 17
